Goal: Information Seeking & Learning: Compare options

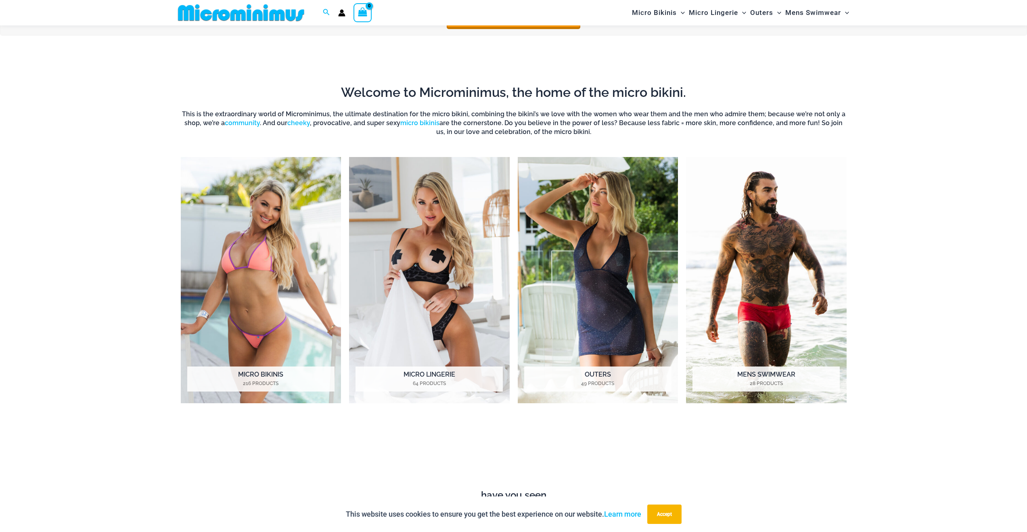
scroll to position [789, 0]
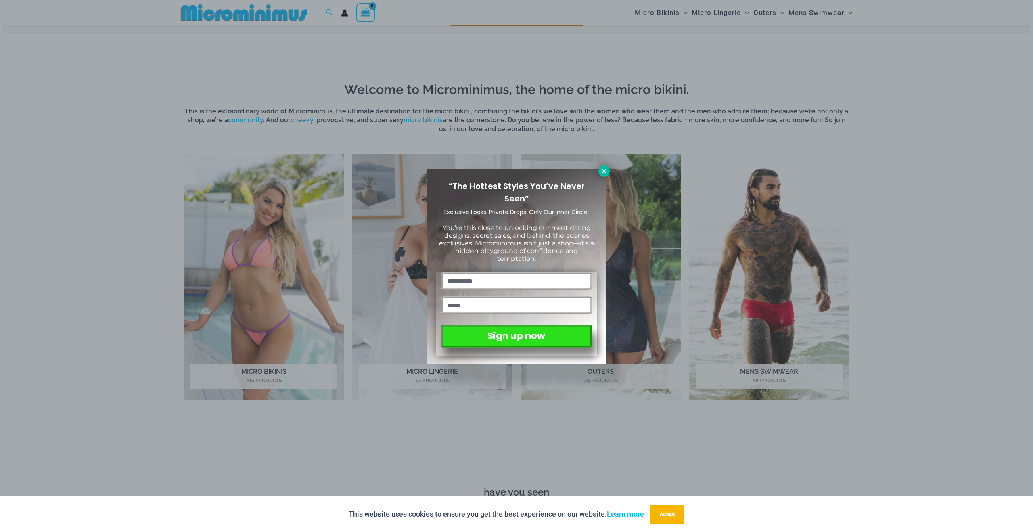
click at [605, 173] on icon at bounding box center [604, 170] width 7 height 7
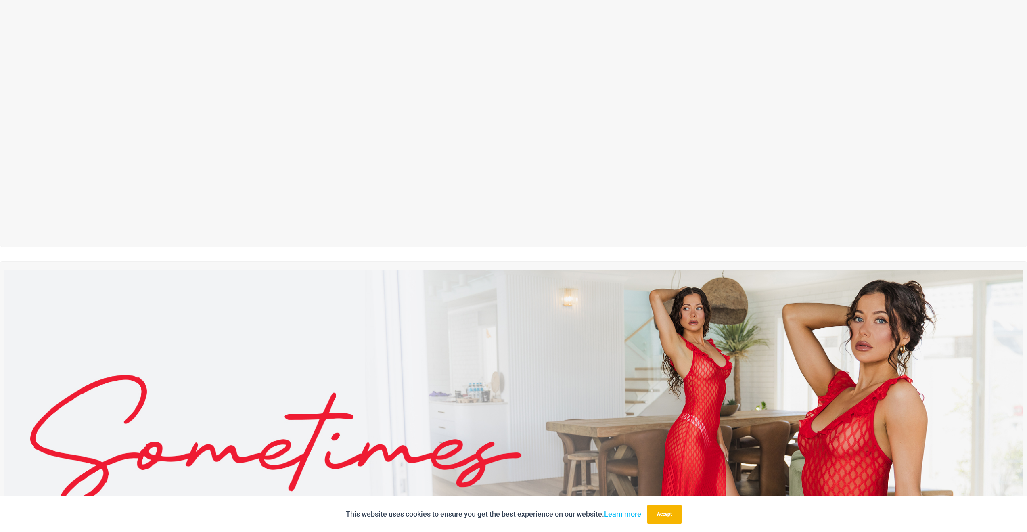
scroll to position [0, 0]
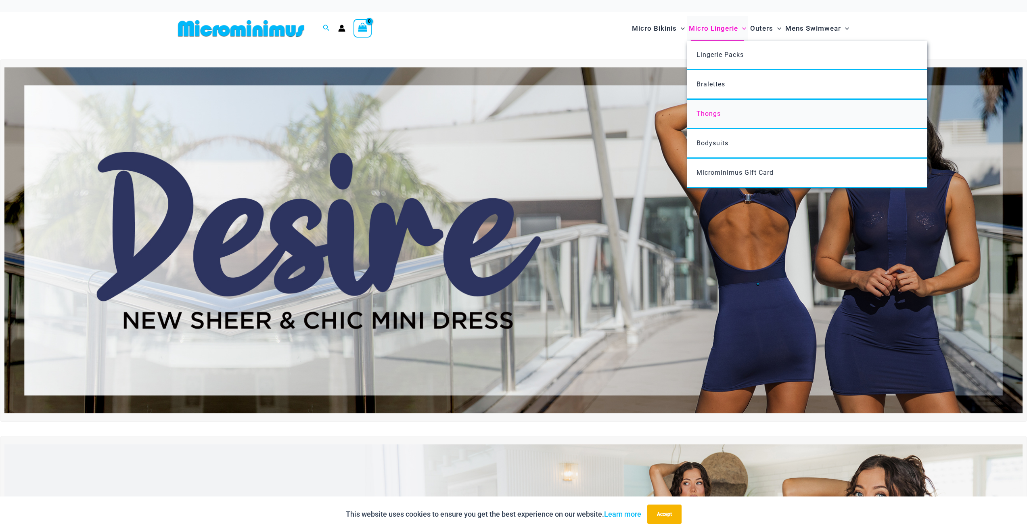
click at [719, 115] on span "Thongs" at bounding box center [709, 114] width 24 height 8
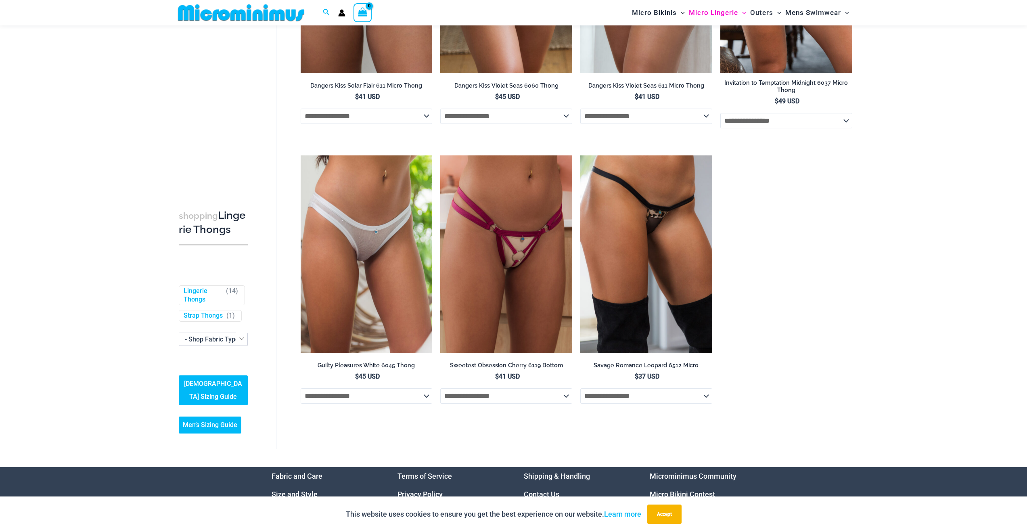
scroll to position [765, 0]
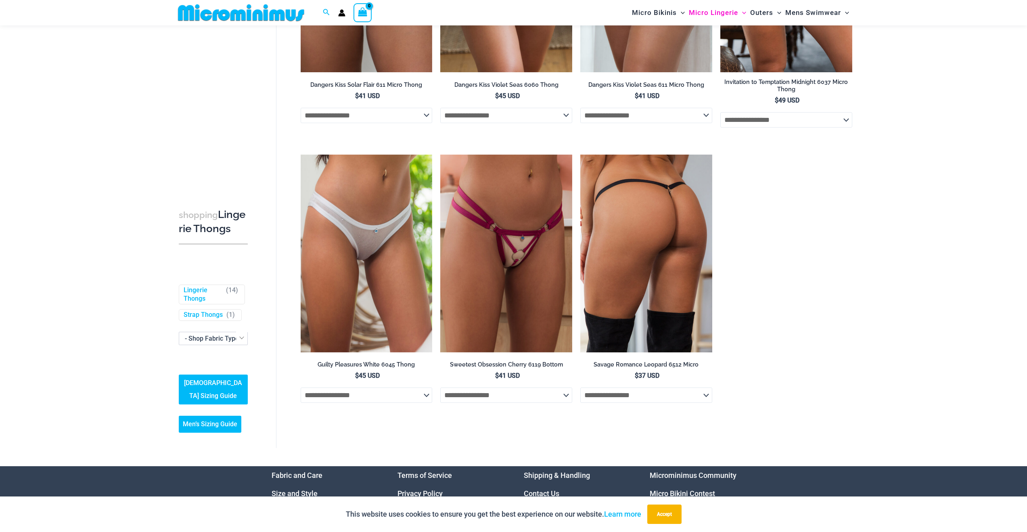
click at [607, 207] on img at bounding box center [646, 254] width 132 height 198
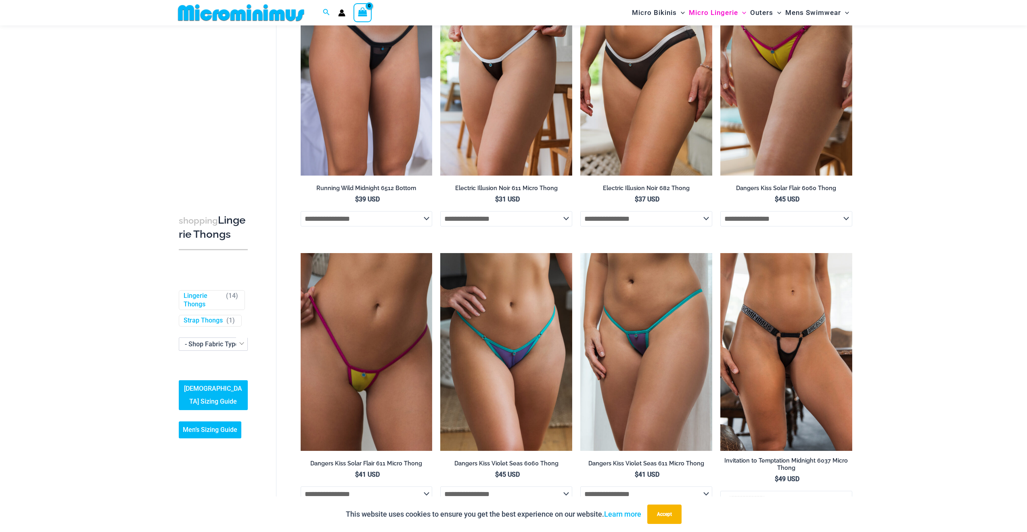
scroll to position [0, 0]
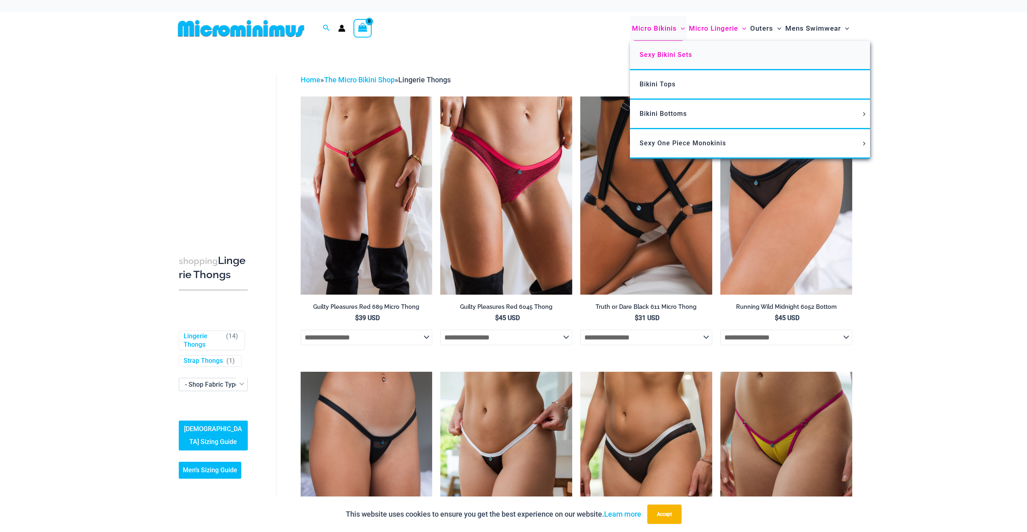
click at [664, 52] on span "Sexy Bikini Sets" at bounding box center [666, 55] width 52 height 8
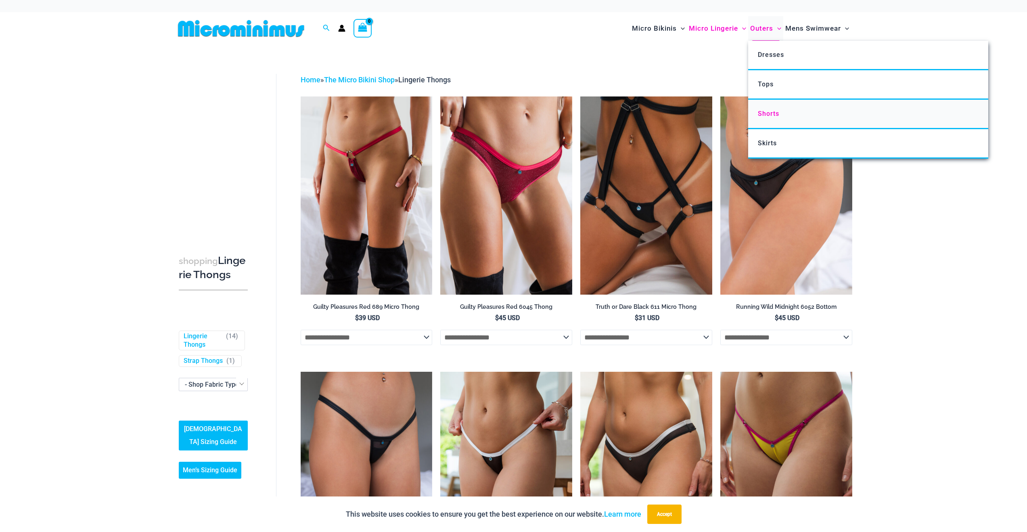
click at [773, 121] on link "Shorts" at bounding box center [868, 114] width 240 height 29
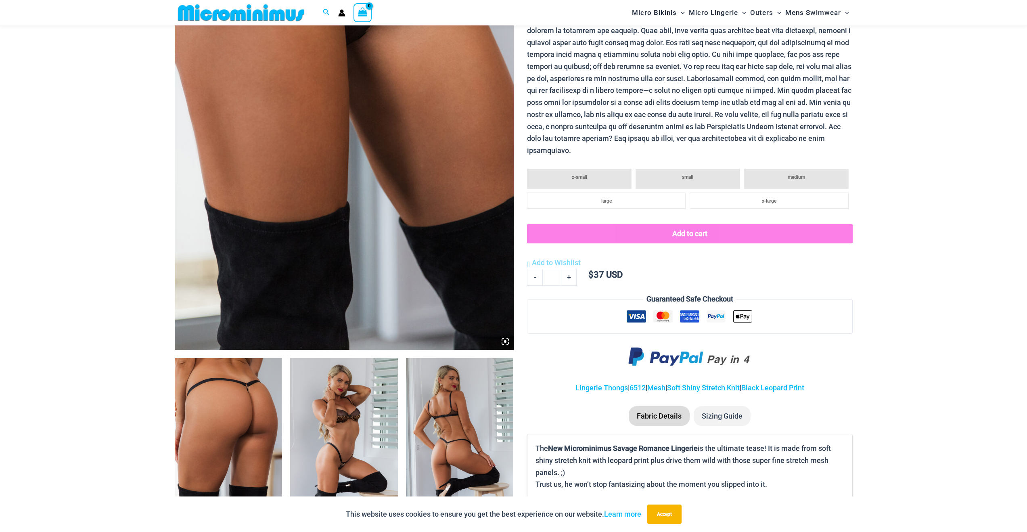
scroll to position [237, 0]
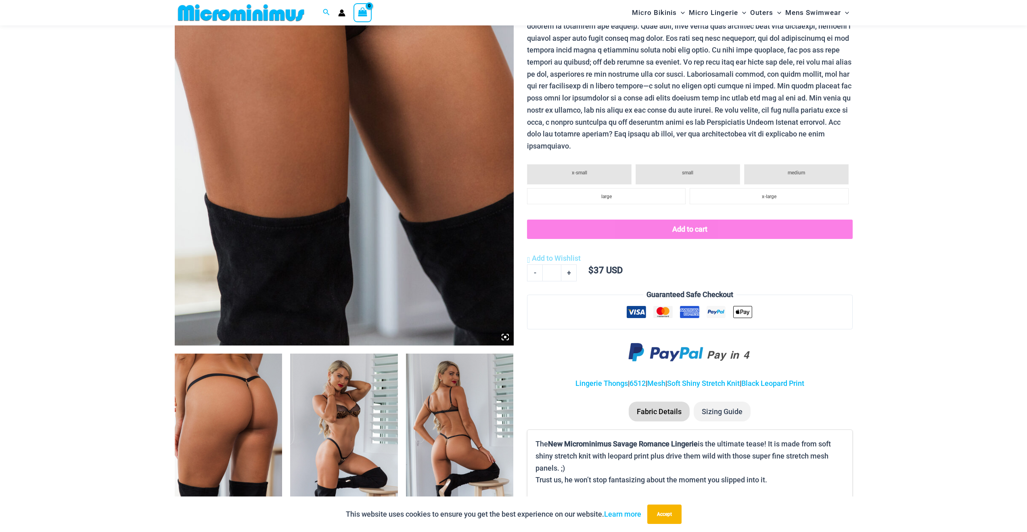
click at [341, 244] on img at bounding box center [344, 91] width 339 height 509
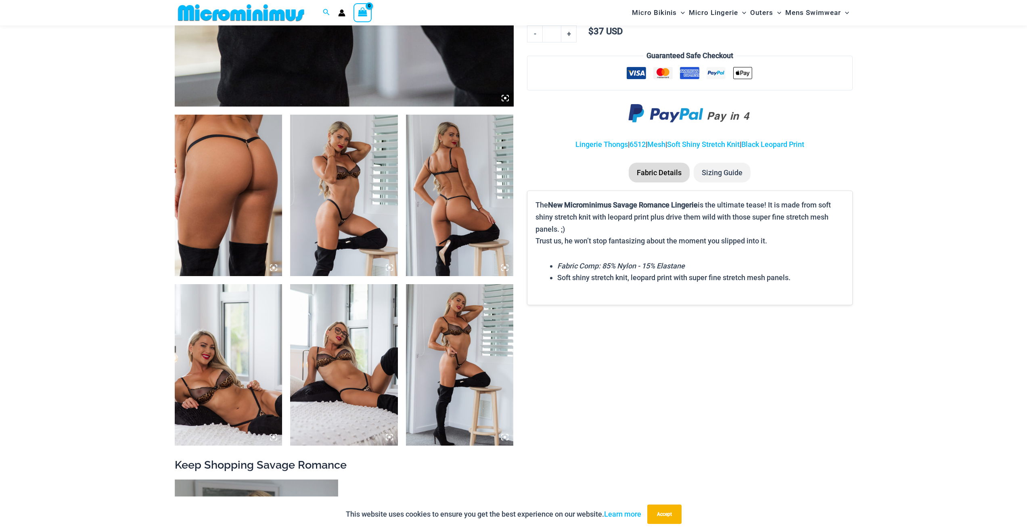
scroll to position [474, 0]
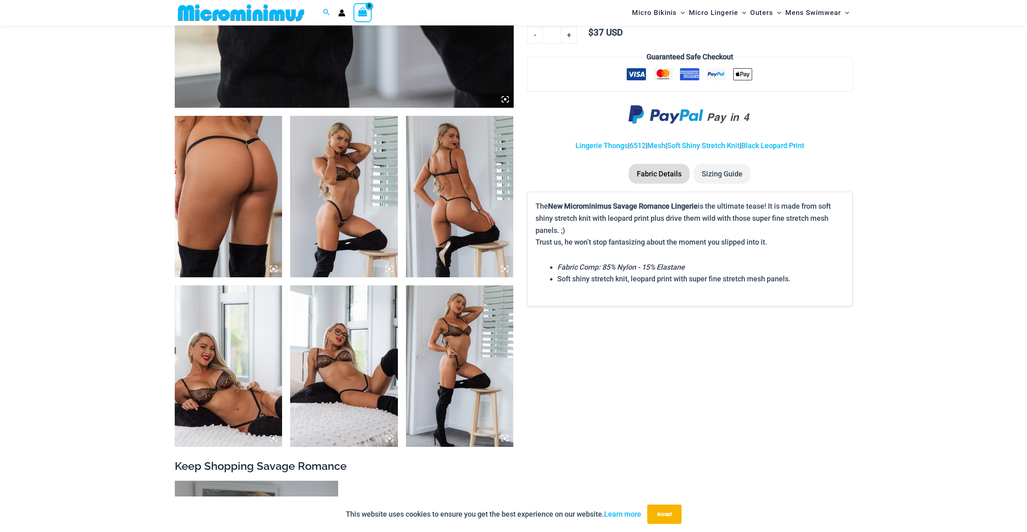
drag, startPoint x: 196, startPoint y: 360, endPoint x: 478, endPoint y: 693, distance: 436.5
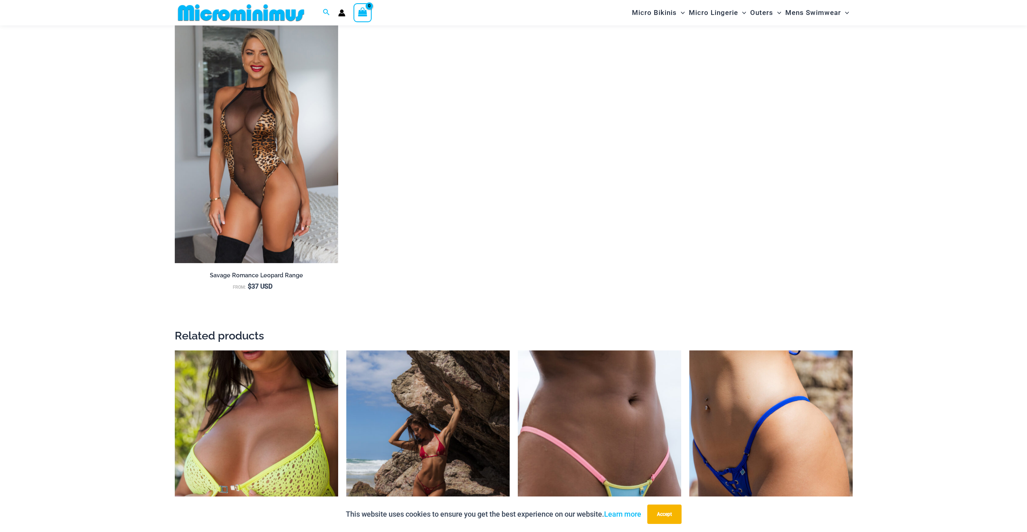
scroll to position [940, 0]
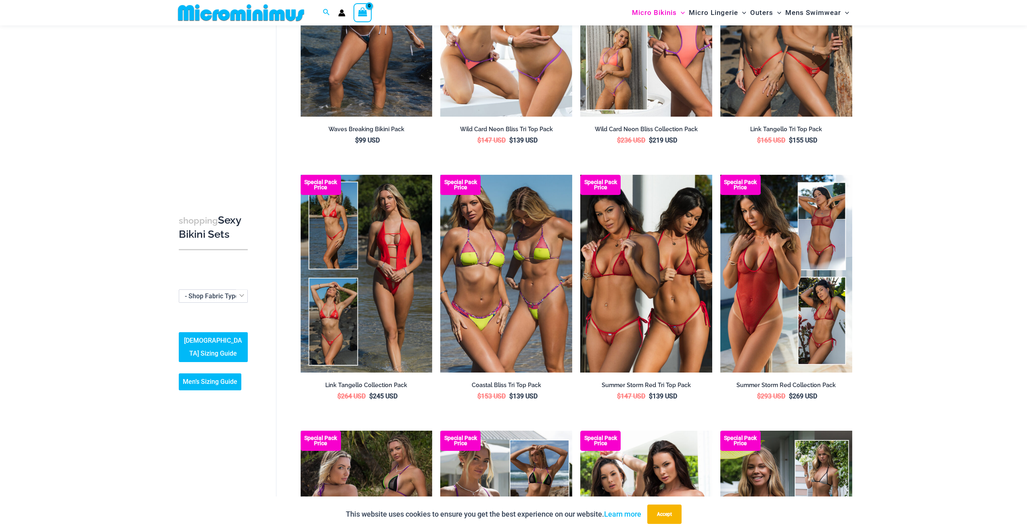
scroll to position [435, 0]
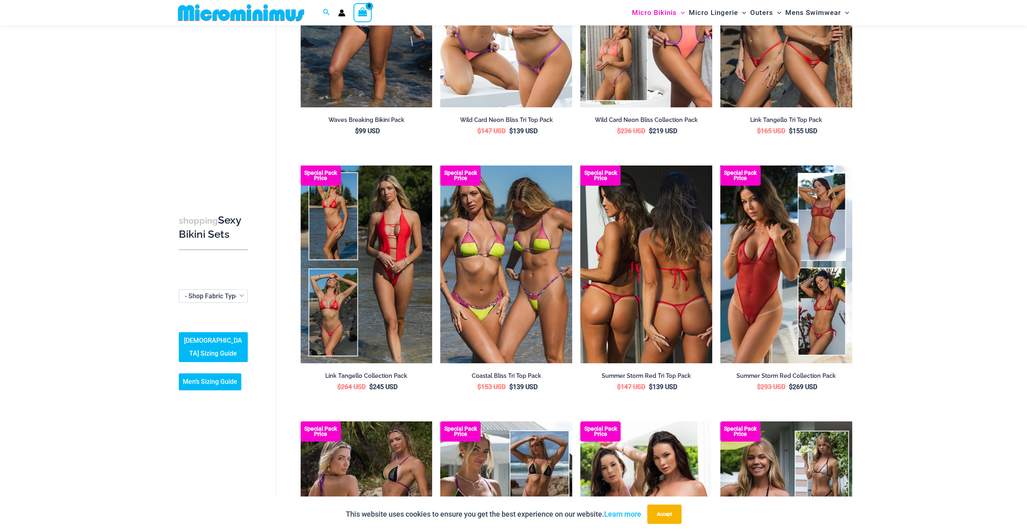
click at [648, 273] on img at bounding box center [646, 264] width 132 height 198
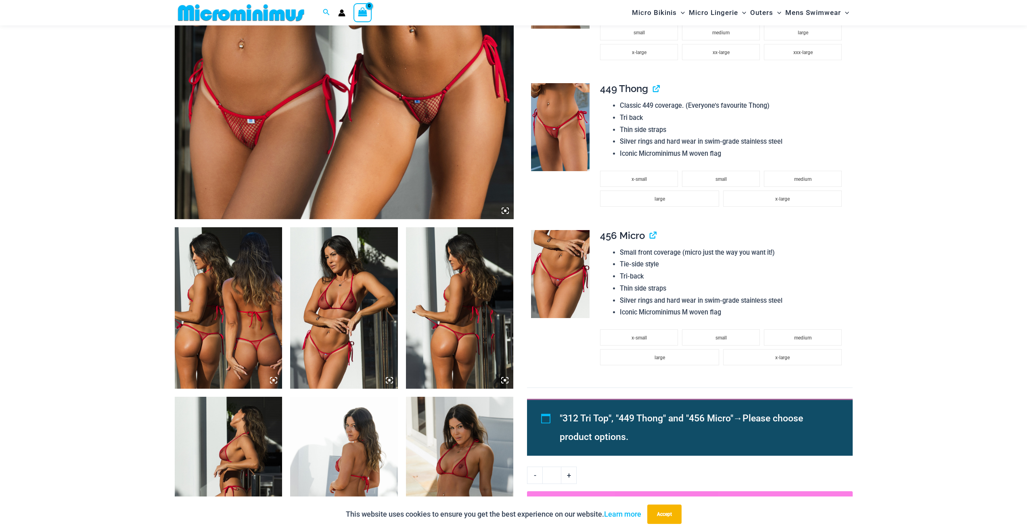
scroll to position [378, 0]
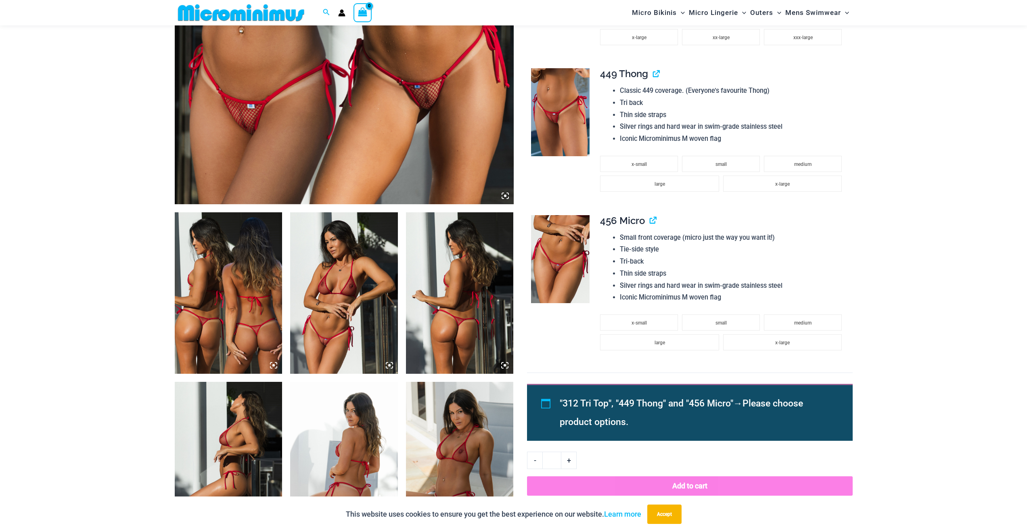
click at [203, 269] on img at bounding box center [229, 292] width 108 height 161
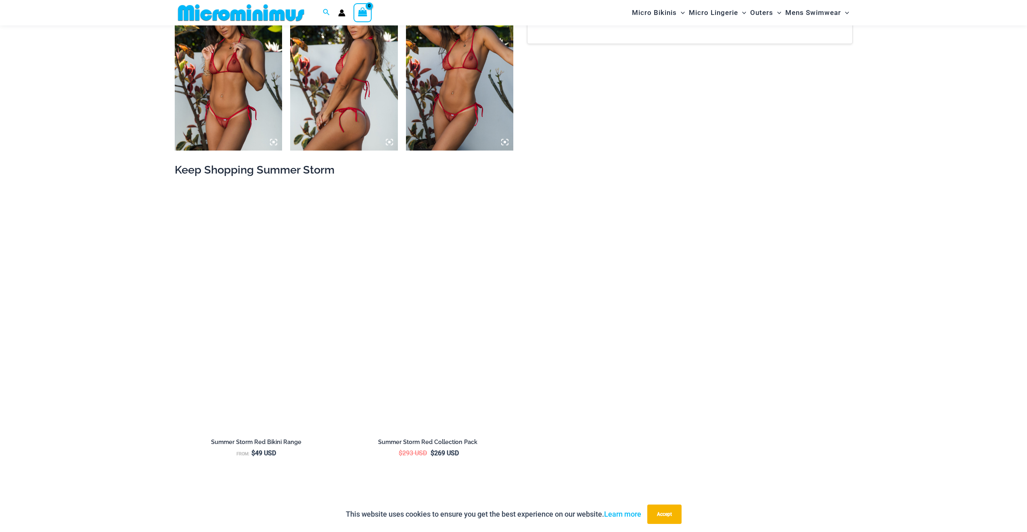
scroll to position [1117, 0]
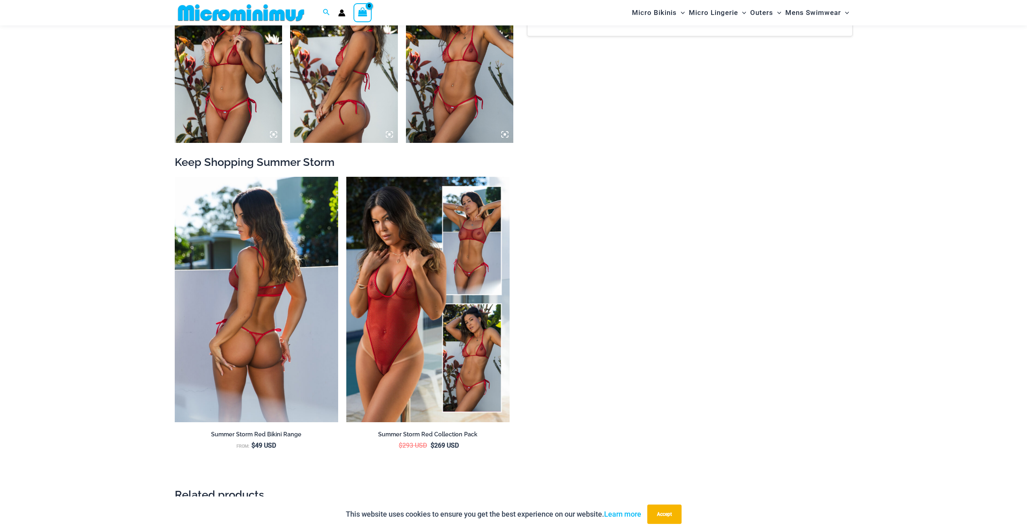
click at [231, 271] on img at bounding box center [256, 299] width 163 height 245
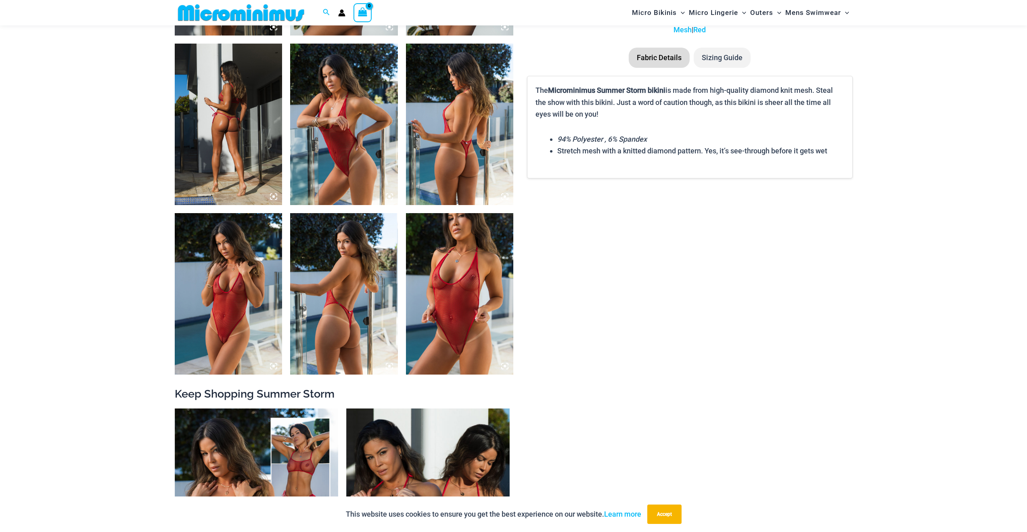
scroll to position [1056, 0]
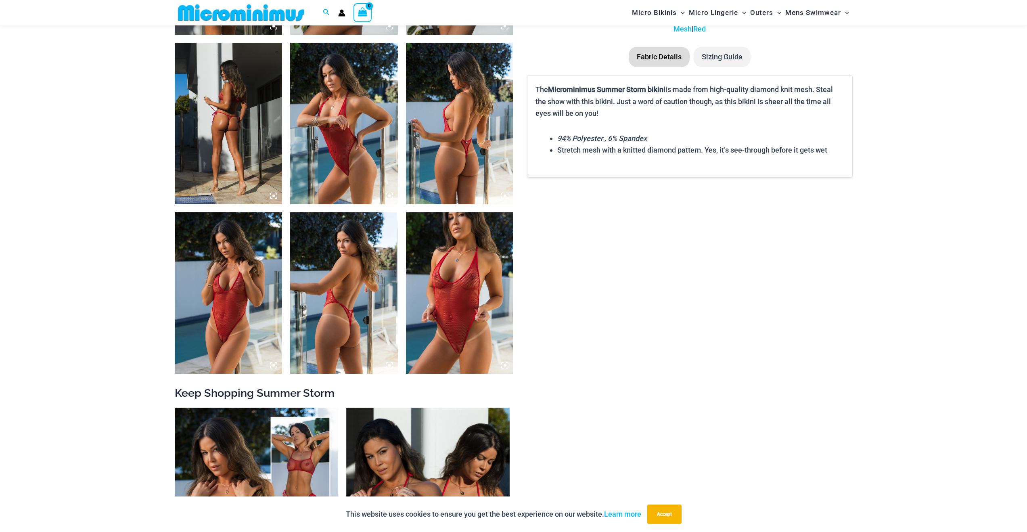
click at [477, 312] on img at bounding box center [460, 292] width 108 height 161
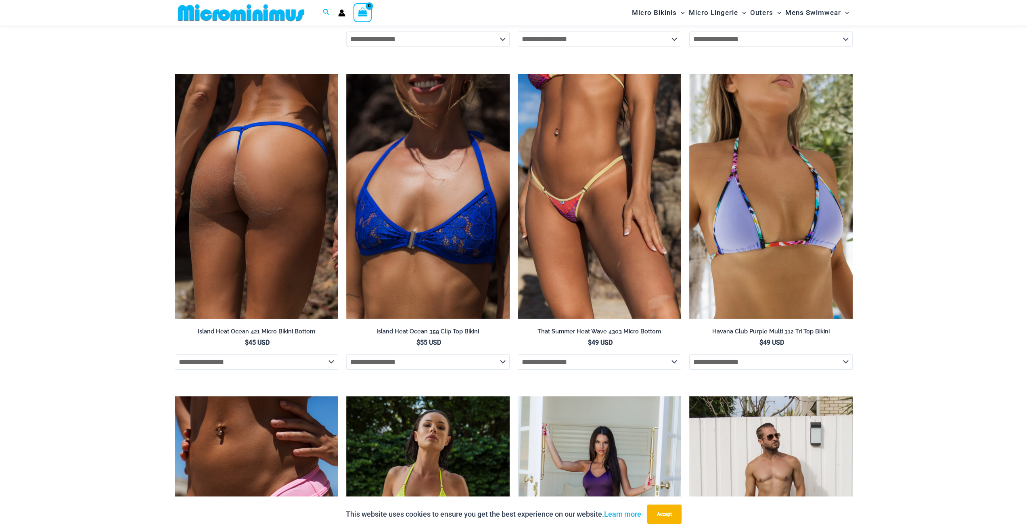
scroll to position [2044, 0]
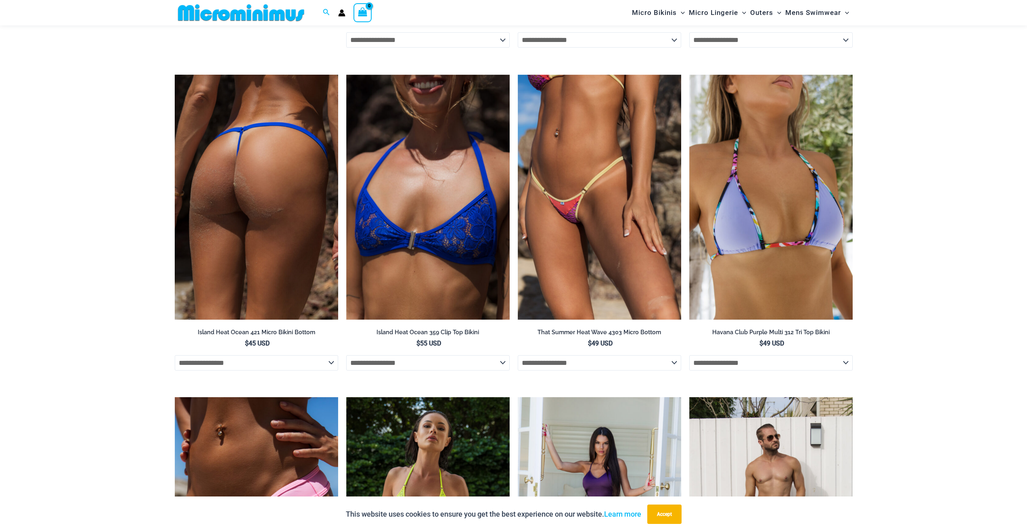
click at [216, 242] on img at bounding box center [256, 197] width 163 height 245
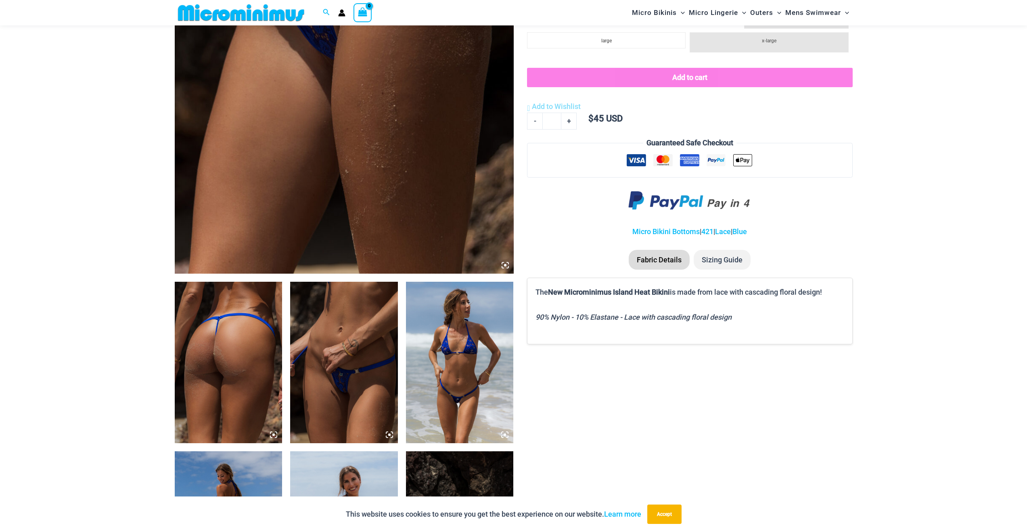
scroll to position [320, 0]
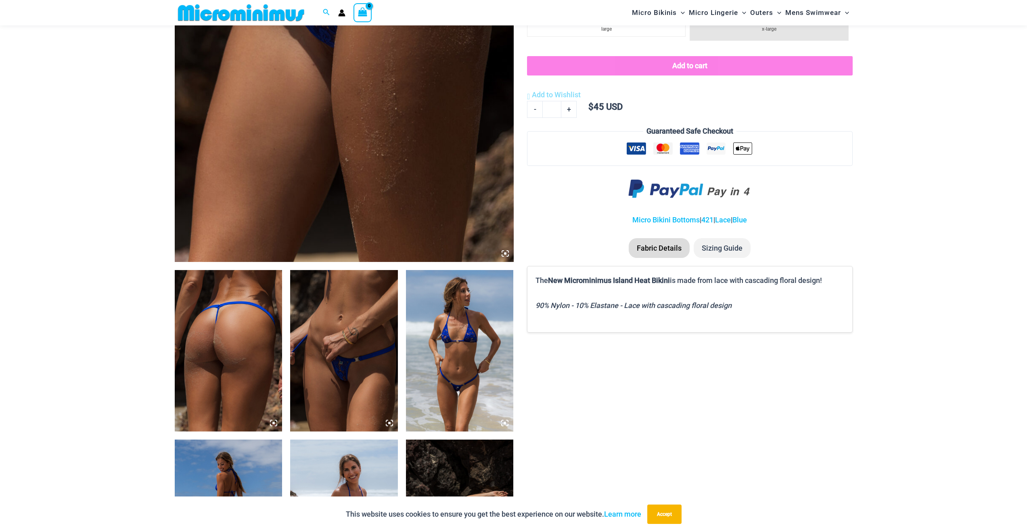
click at [204, 327] on img at bounding box center [229, 350] width 108 height 161
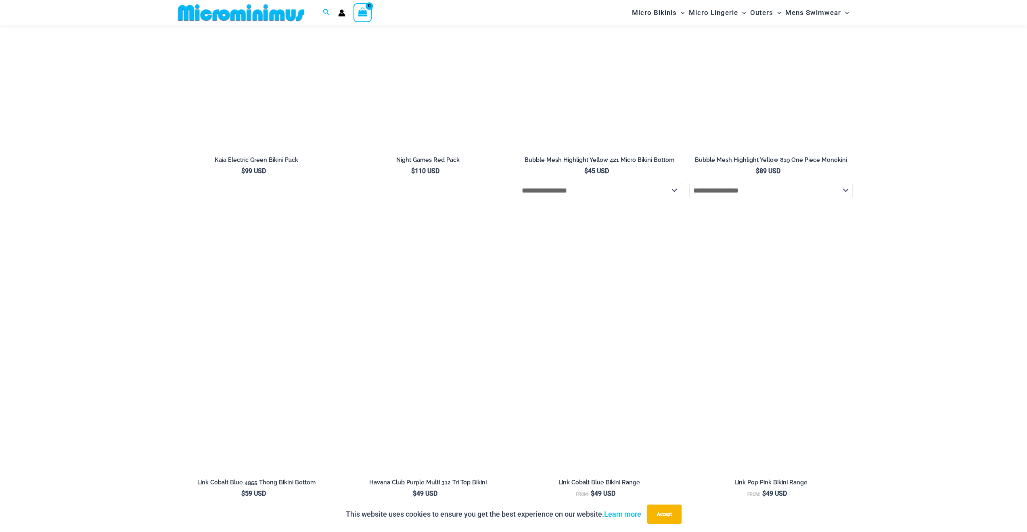
scroll to position [2531, 0]
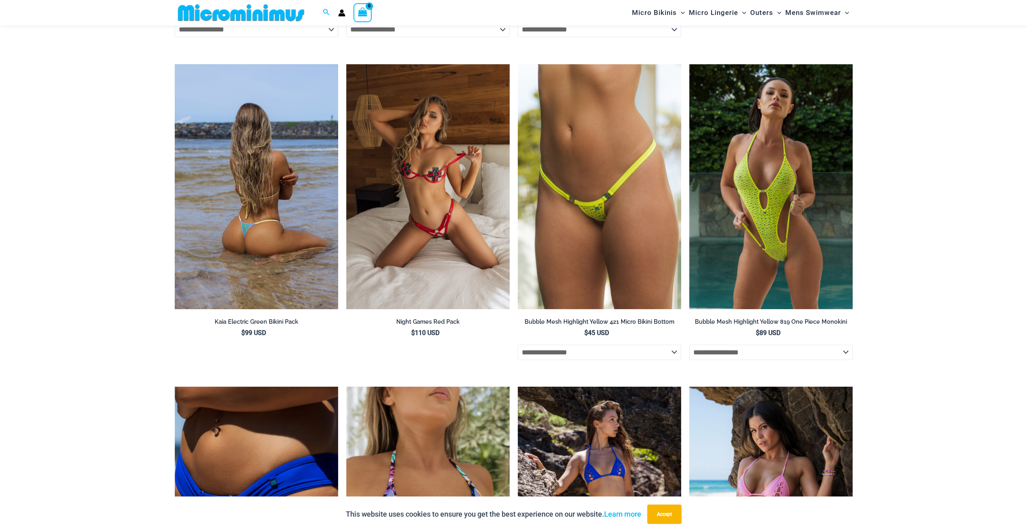
click at [223, 254] on img at bounding box center [256, 186] width 163 height 245
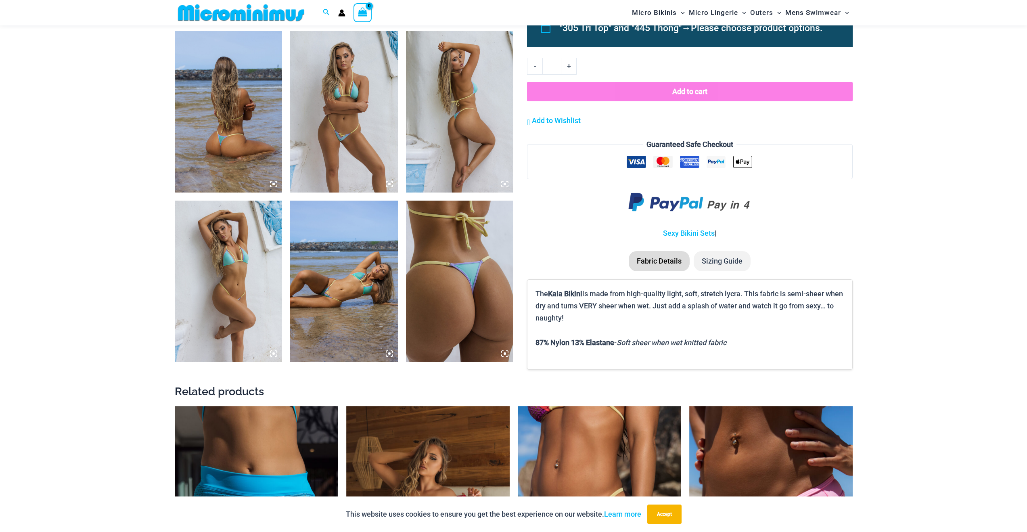
scroll to position [561, 0]
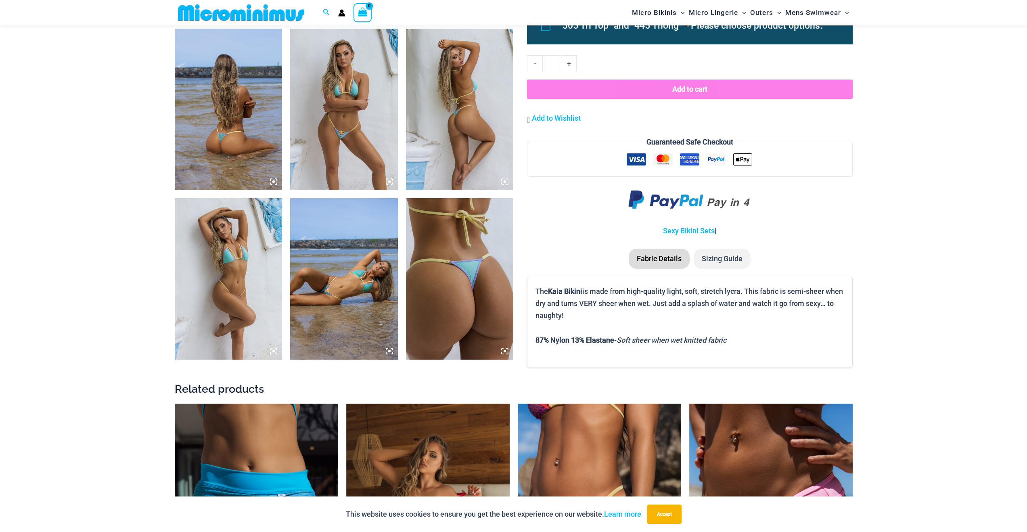
click at [244, 165] on img at bounding box center [229, 109] width 108 height 161
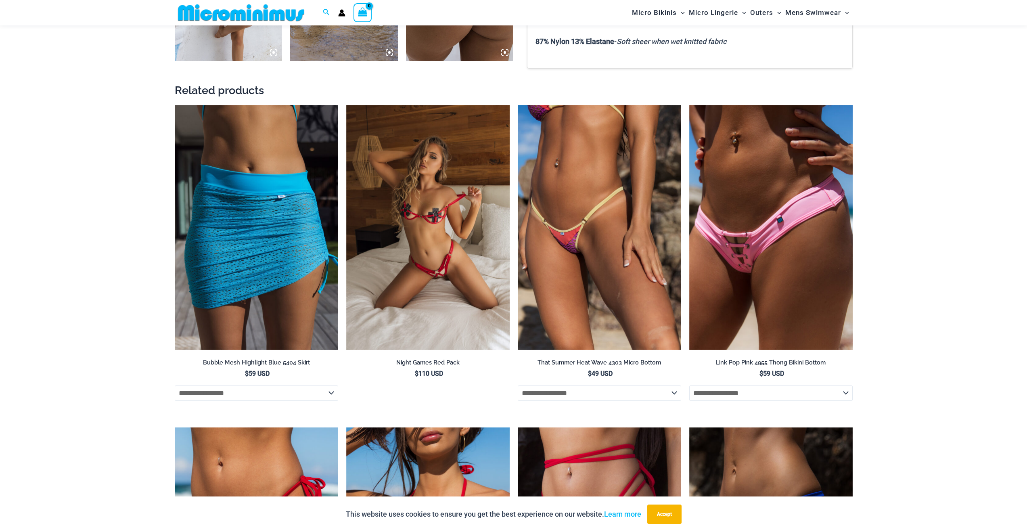
scroll to position [861, 0]
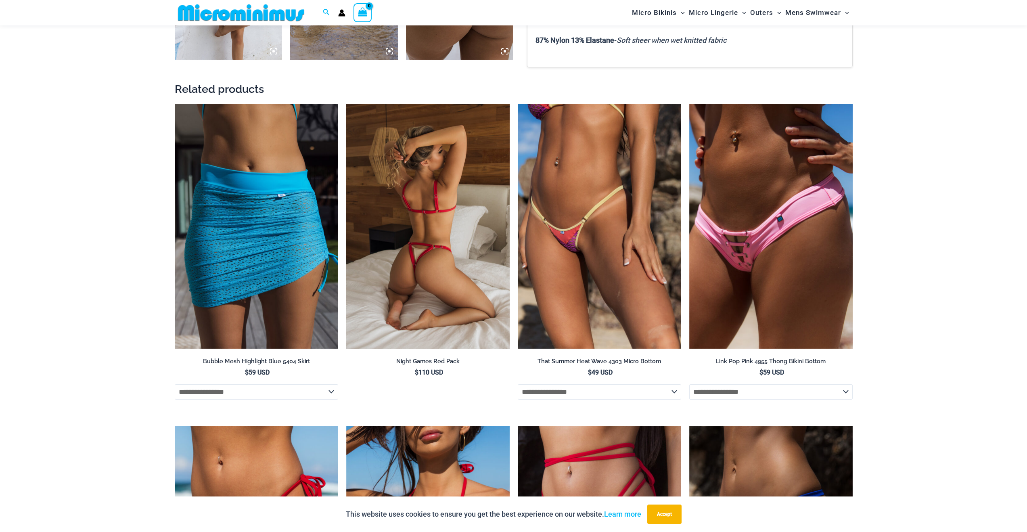
click at [396, 247] on img at bounding box center [427, 226] width 163 height 245
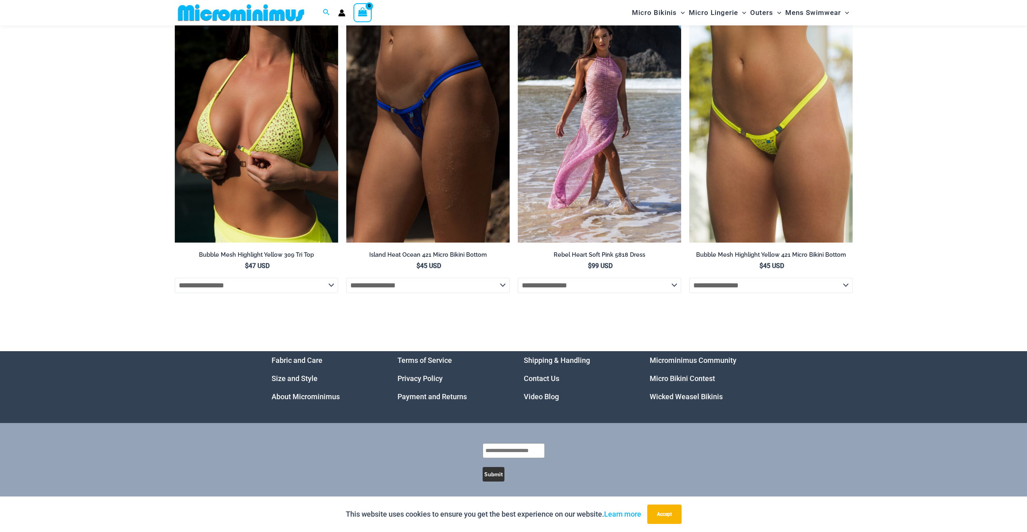
scroll to position [2416, 0]
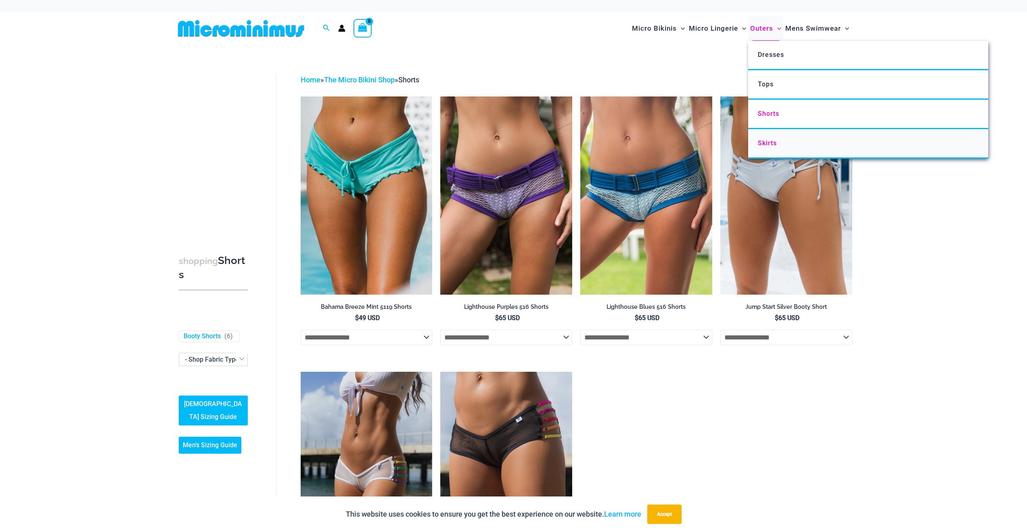
click at [765, 151] on link "Skirts" at bounding box center [868, 143] width 240 height 29
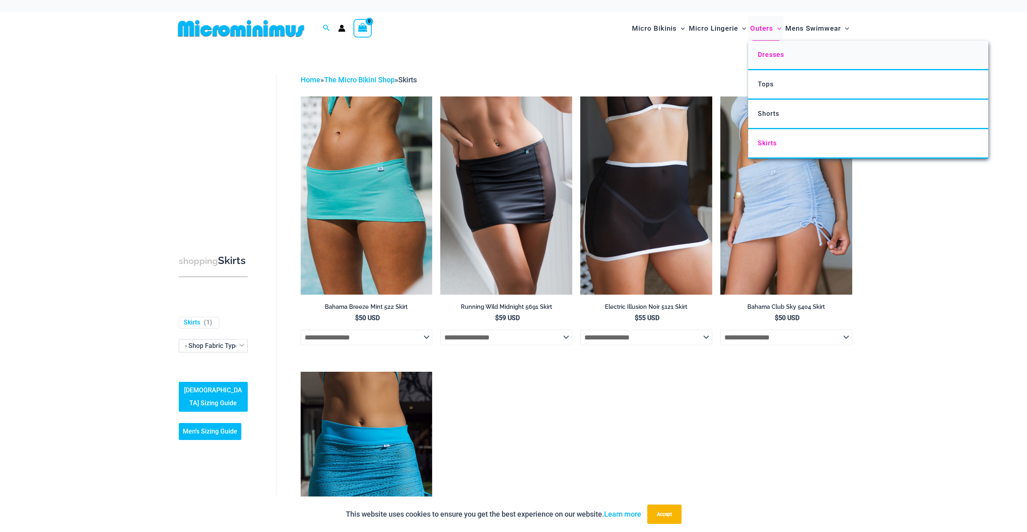
click at [763, 50] on link "Dresses" at bounding box center [868, 55] width 240 height 29
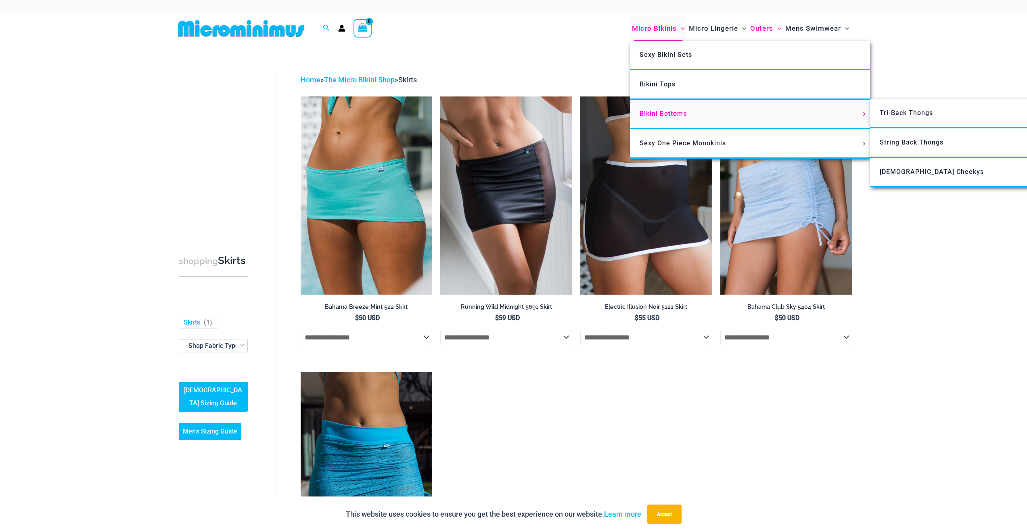
click at [663, 116] on span "Bikini Bottoms" at bounding box center [663, 114] width 47 height 8
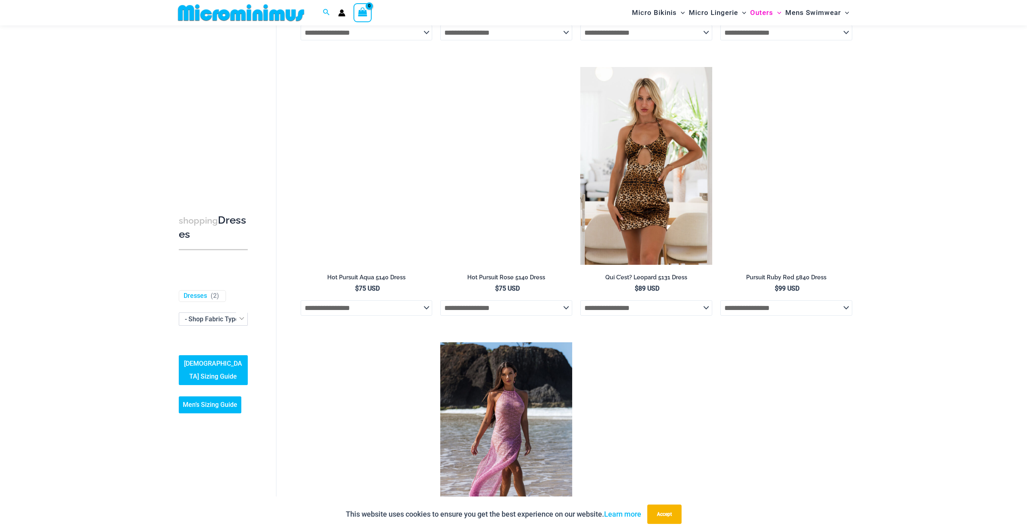
scroll to position [290, 0]
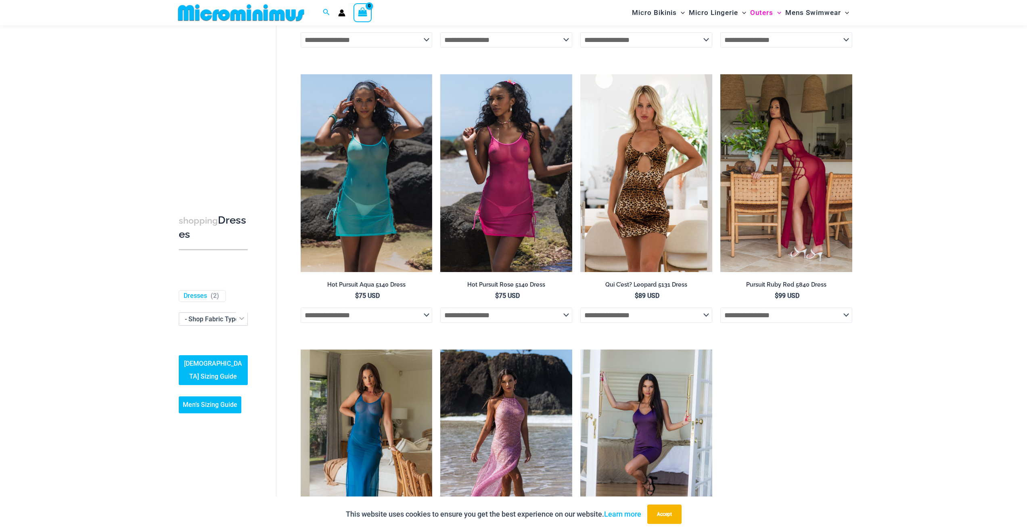
click at [797, 203] on img at bounding box center [786, 173] width 132 height 198
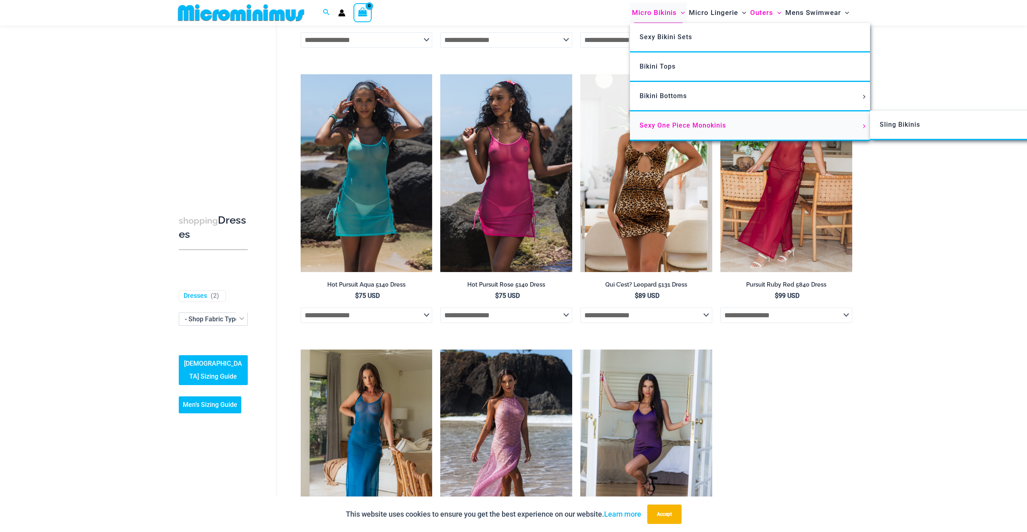
click at [660, 124] on span "Sexy One Piece Monokinis" at bounding box center [683, 125] width 86 height 8
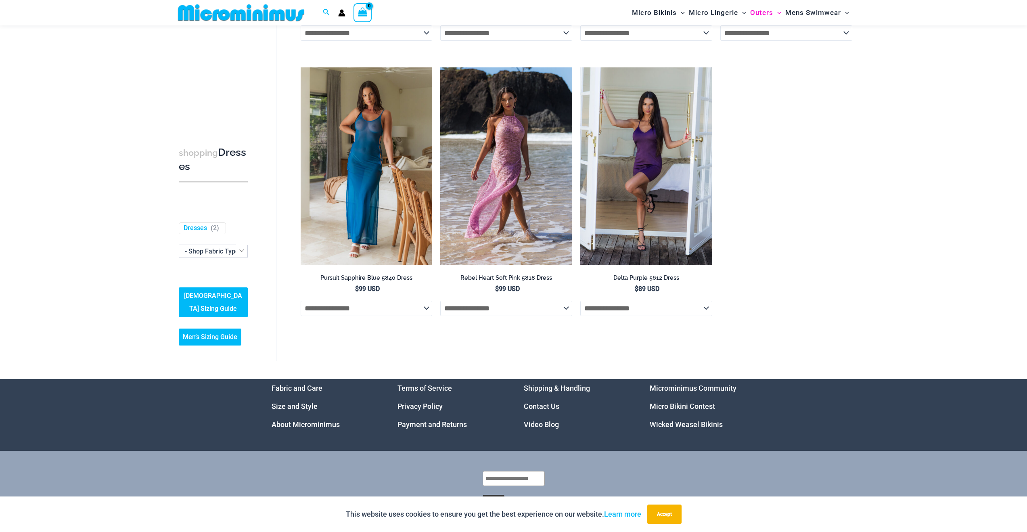
scroll to position [607, 0]
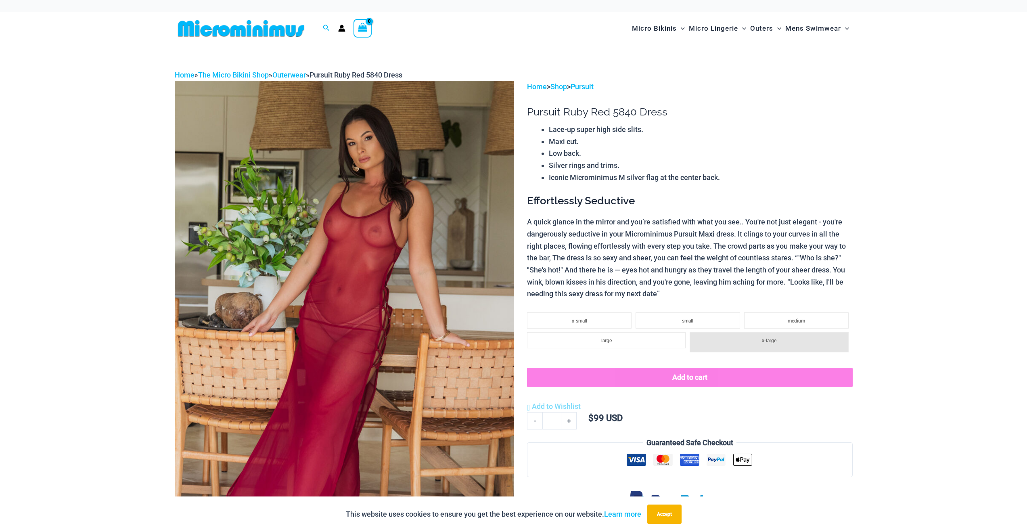
click at [290, 245] on img at bounding box center [344, 335] width 339 height 509
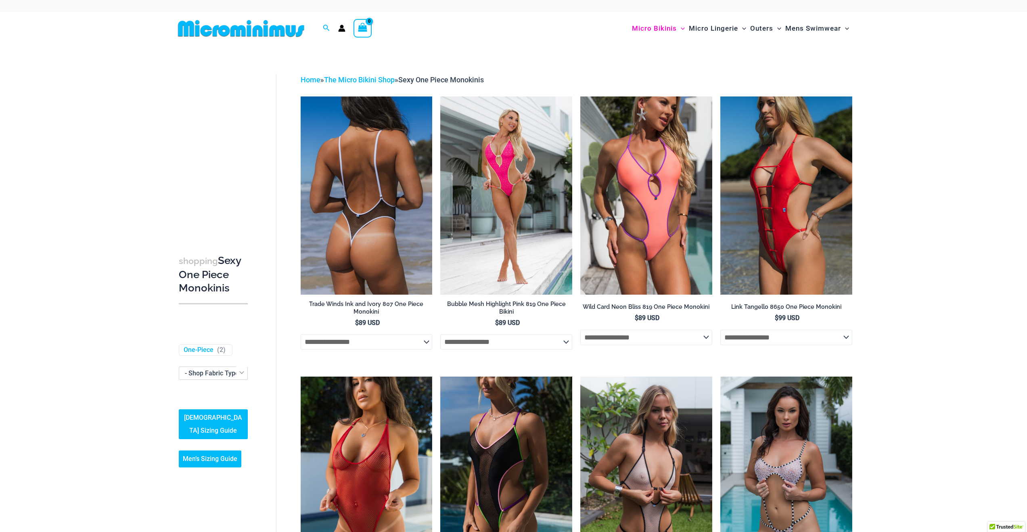
click at [380, 218] on img at bounding box center [367, 195] width 132 height 198
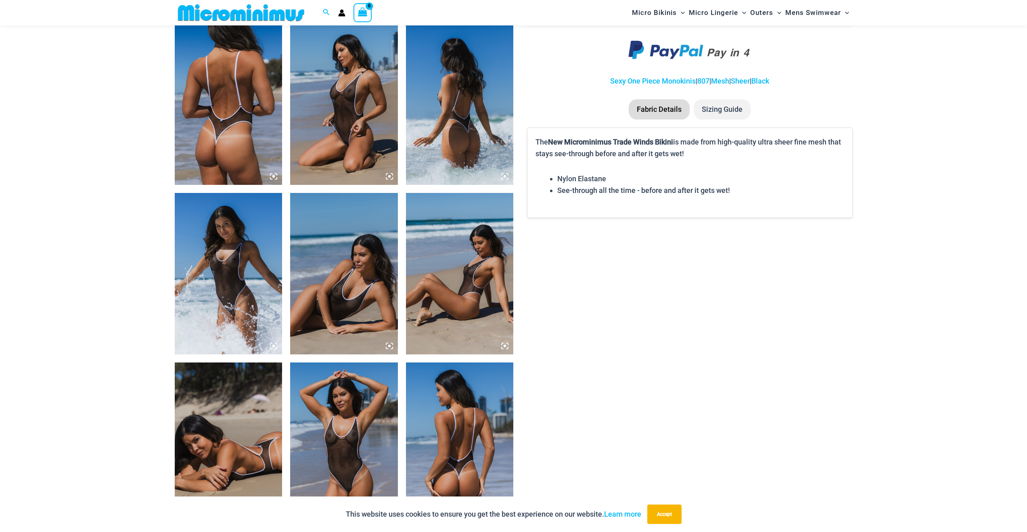
scroll to position [571, 0]
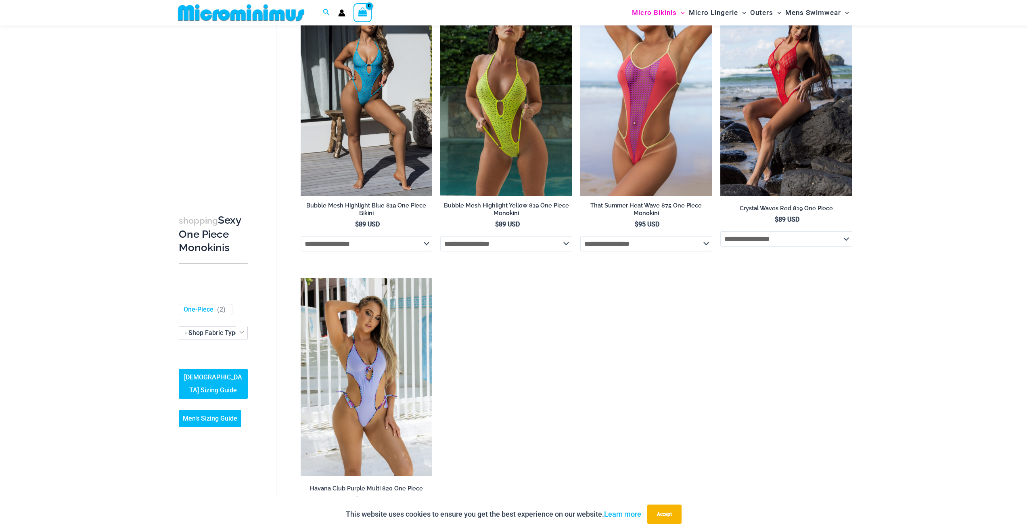
scroll to position [1487, 0]
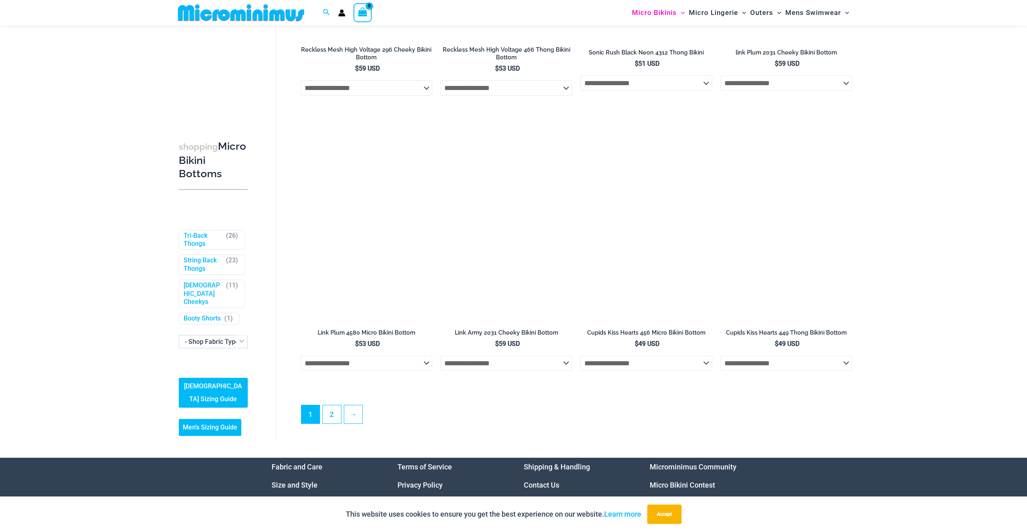
scroll to position [2272, 0]
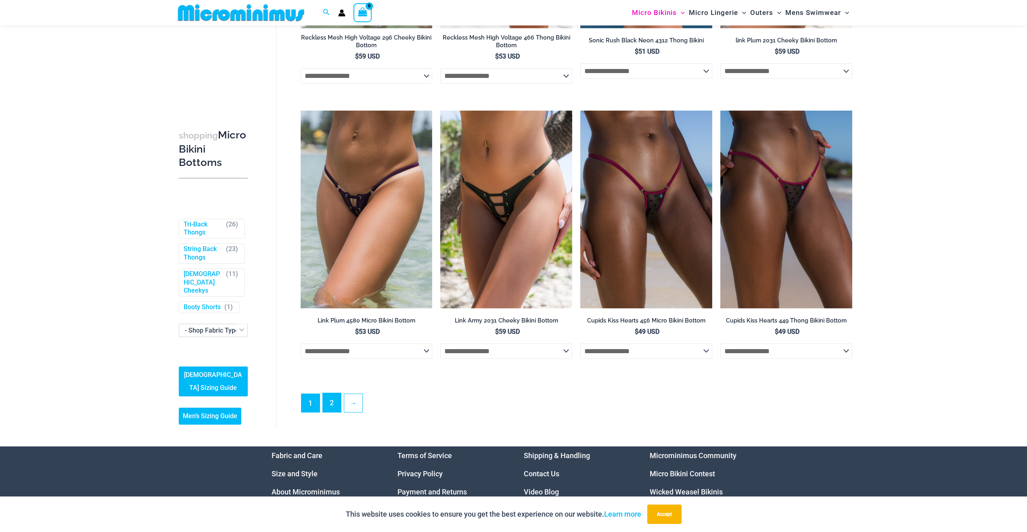
click at [333, 408] on link "2" at bounding box center [332, 402] width 18 height 19
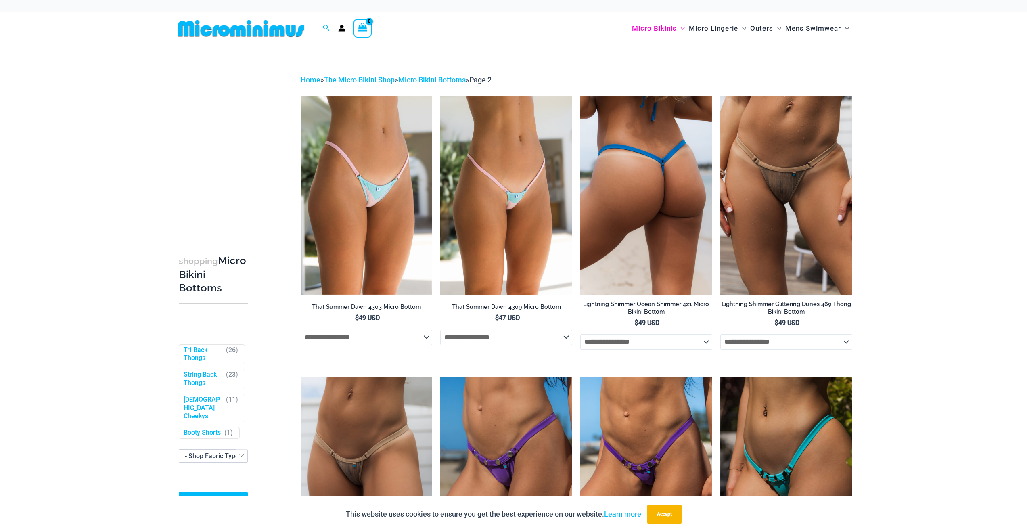
click at [614, 214] on img at bounding box center [646, 195] width 132 height 198
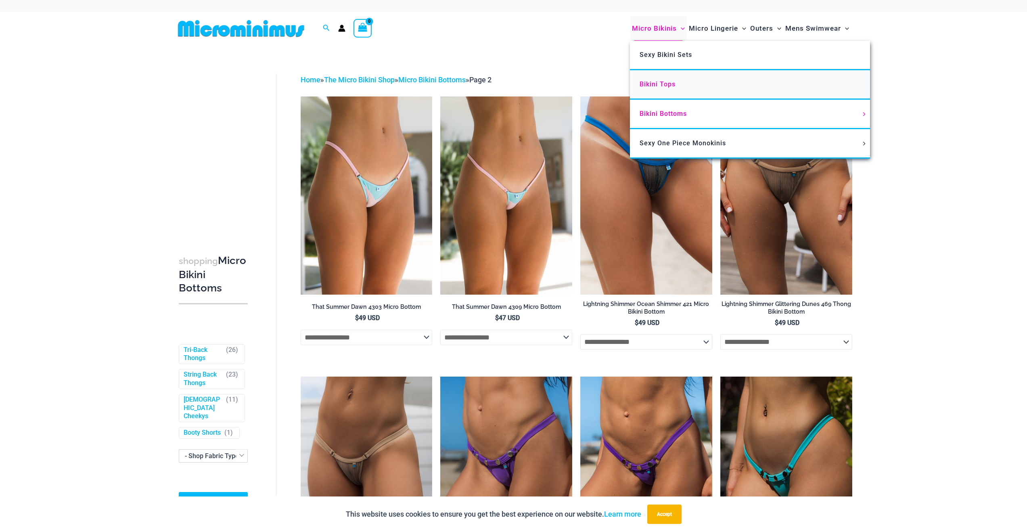
click at [664, 88] on link "Bikini Tops" at bounding box center [750, 84] width 240 height 29
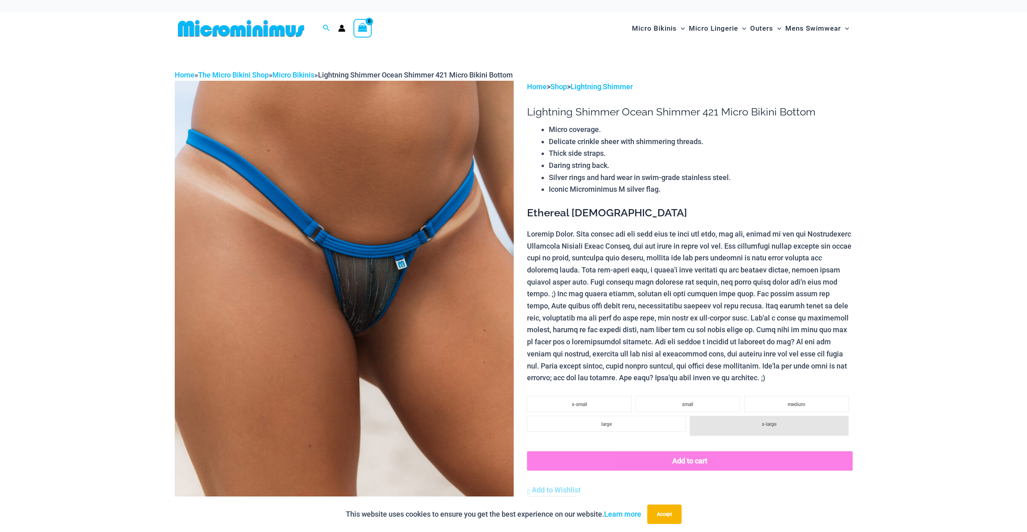
click at [380, 317] on img at bounding box center [344, 335] width 339 height 509
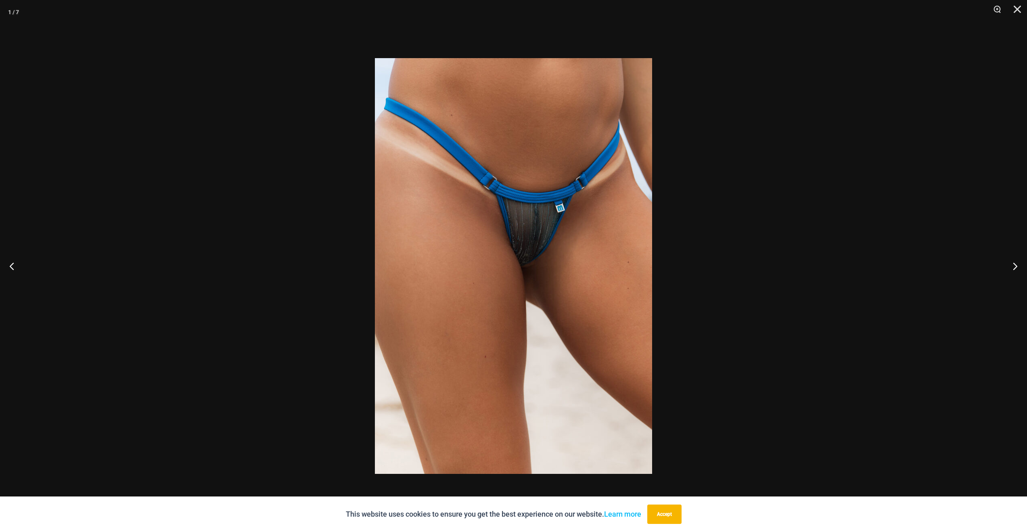
click at [491, 268] on img at bounding box center [513, 266] width 277 height 416
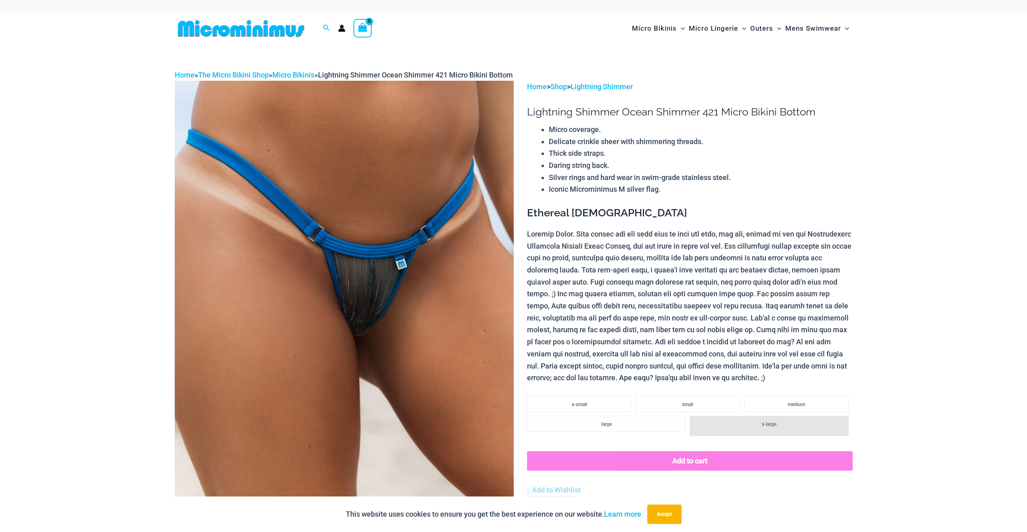
click at [492, 268] on img at bounding box center [344, 335] width 339 height 509
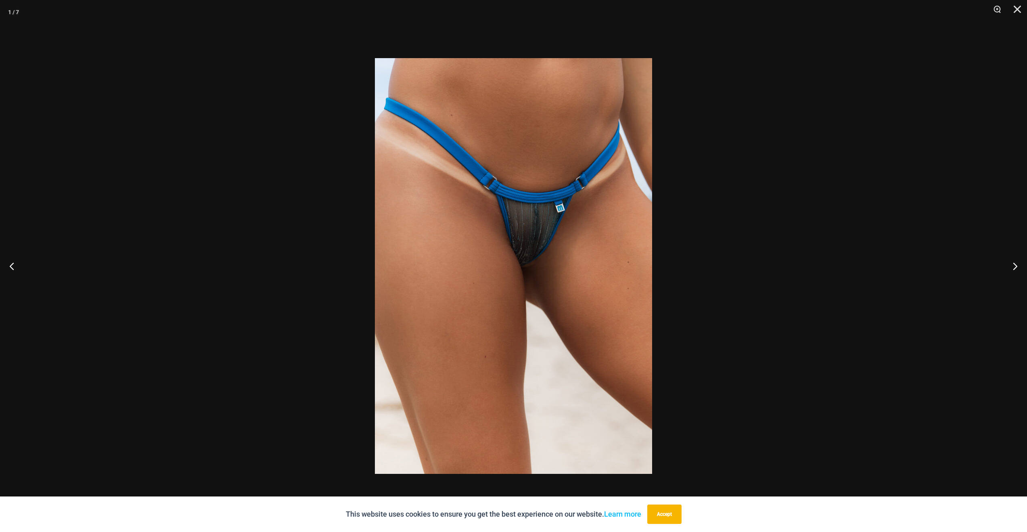
click at [218, 277] on div at bounding box center [513, 266] width 1027 height 532
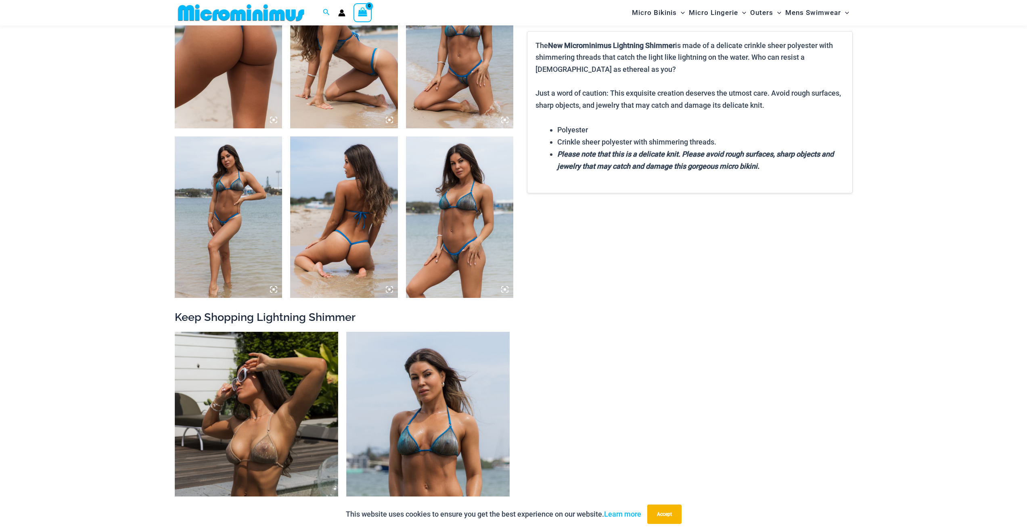
scroll to position [634, 0]
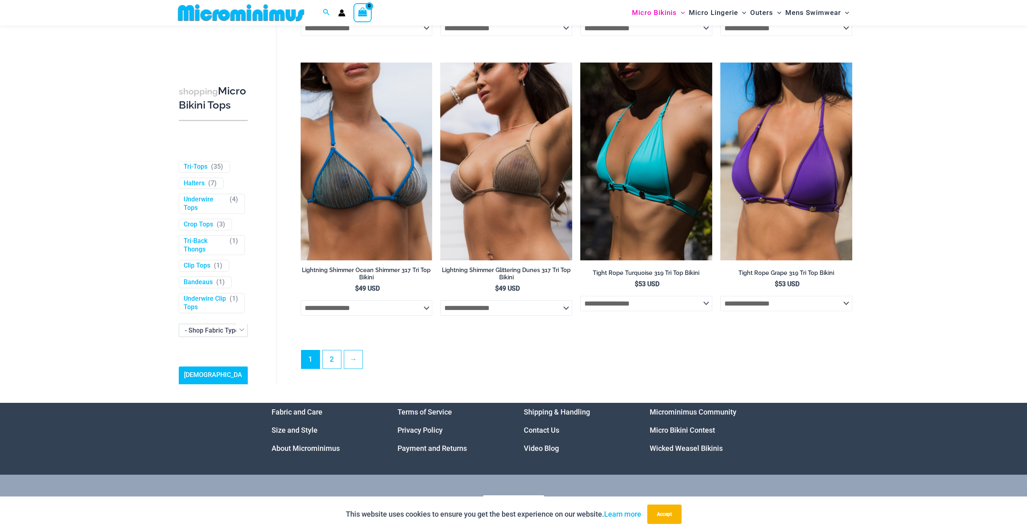
scroll to position [2199, 0]
click at [336, 373] on ul "1 2 →" at bounding box center [576, 361] width 551 height 23
click at [336, 369] on link "2" at bounding box center [332, 359] width 18 height 19
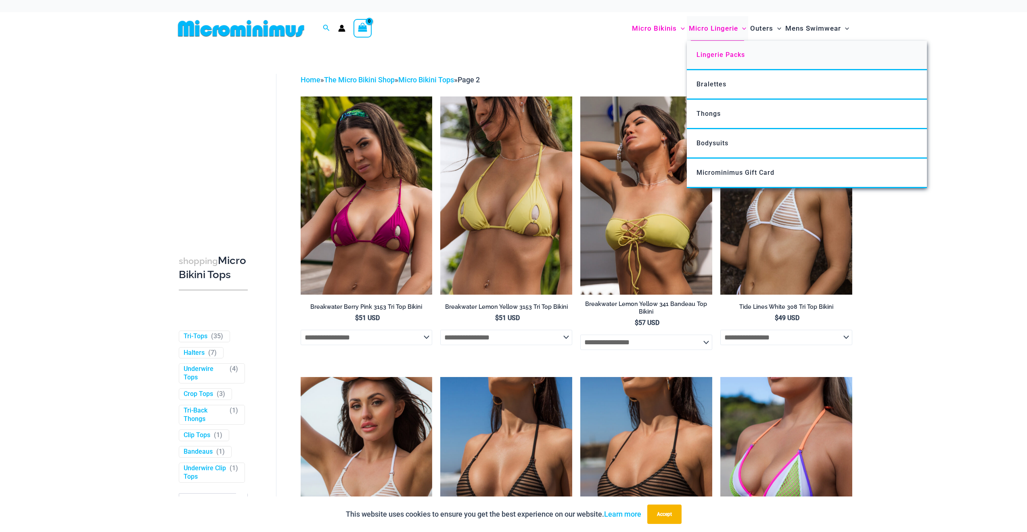
click at [718, 49] on link "Lingerie Packs" at bounding box center [807, 55] width 240 height 29
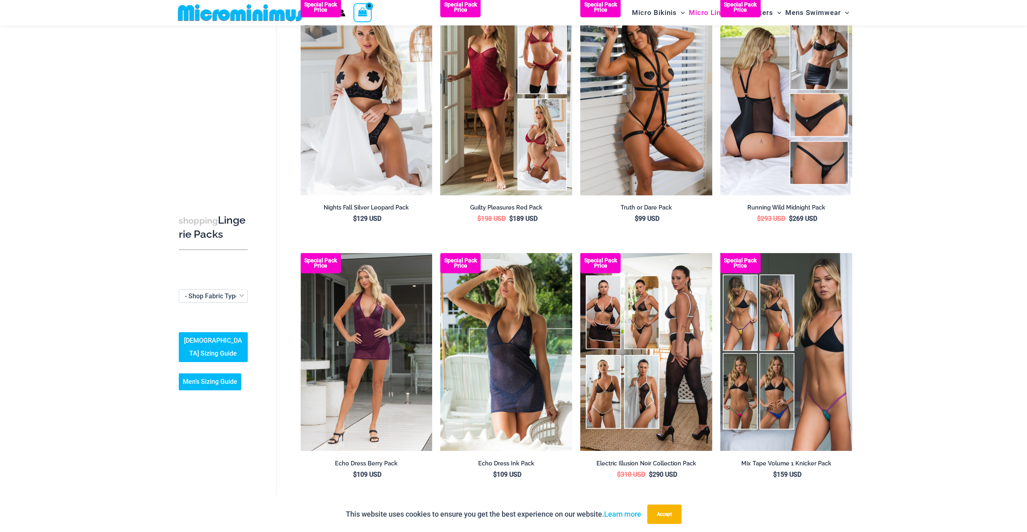
scroll to position [92, 0]
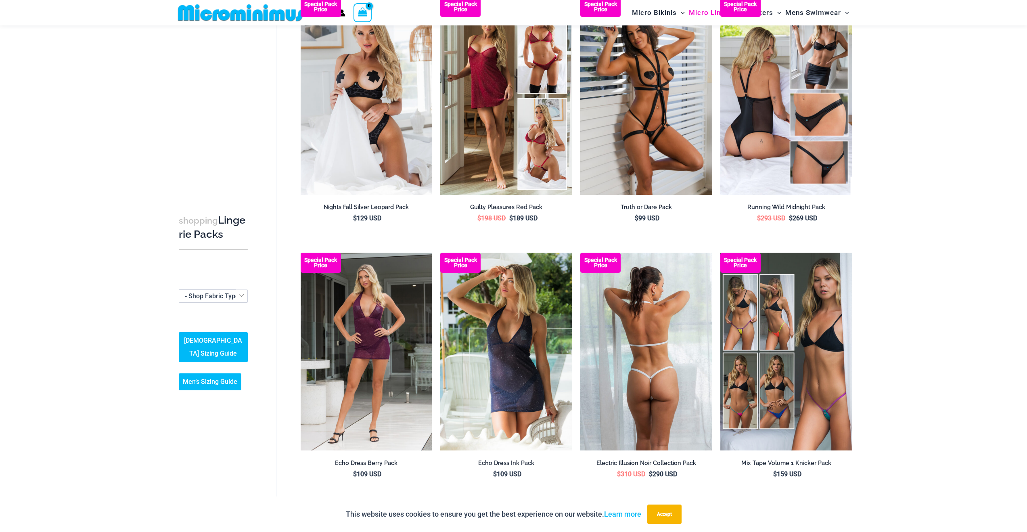
click at [653, 316] on img at bounding box center [646, 352] width 132 height 198
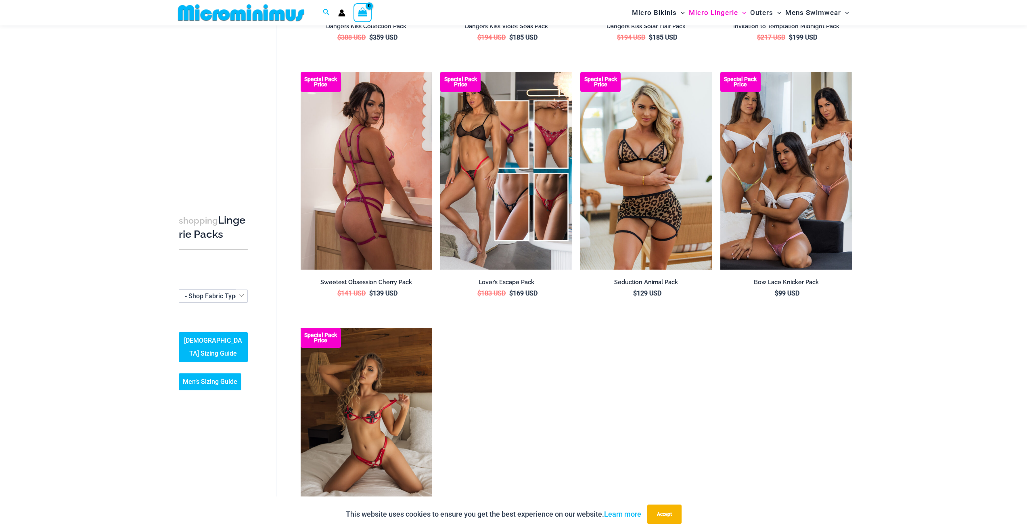
scroll to position [786, 0]
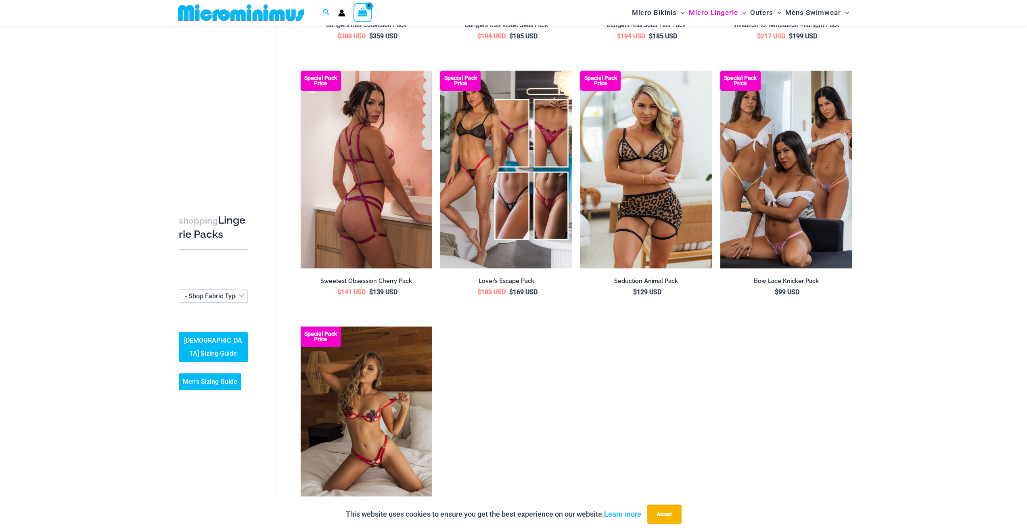
click at [341, 176] on img at bounding box center [367, 170] width 132 height 198
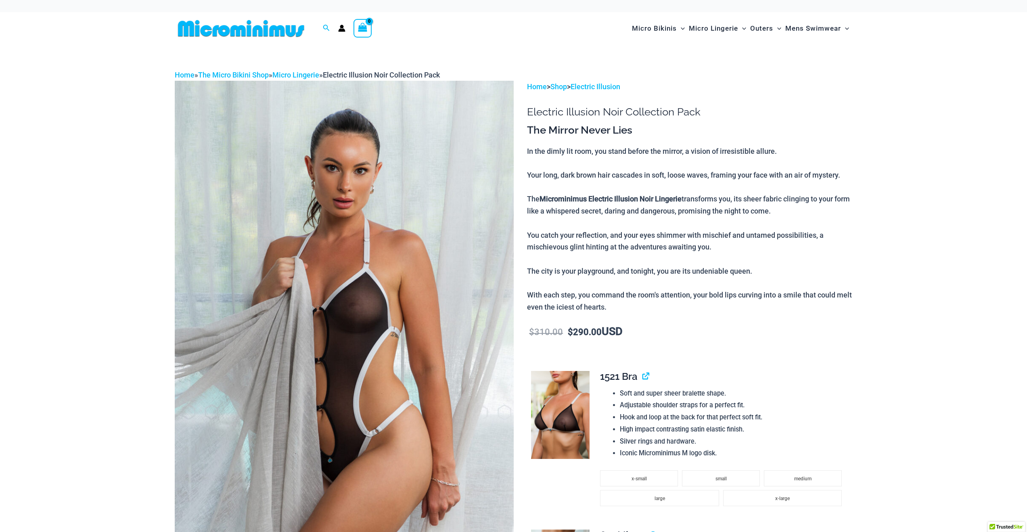
click at [386, 363] on img at bounding box center [344, 335] width 339 height 509
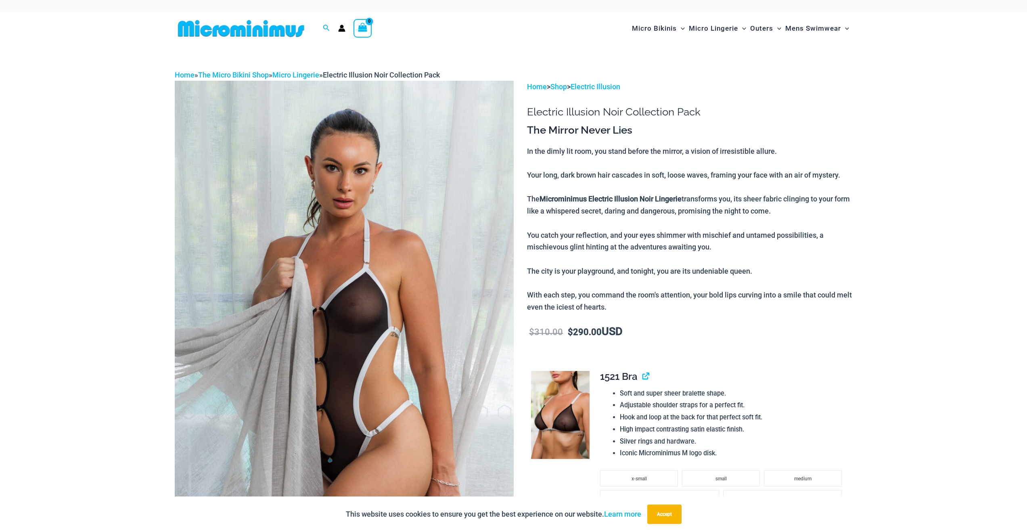
click at [383, 344] on img at bounding box center [344, 335] width 339 height 509
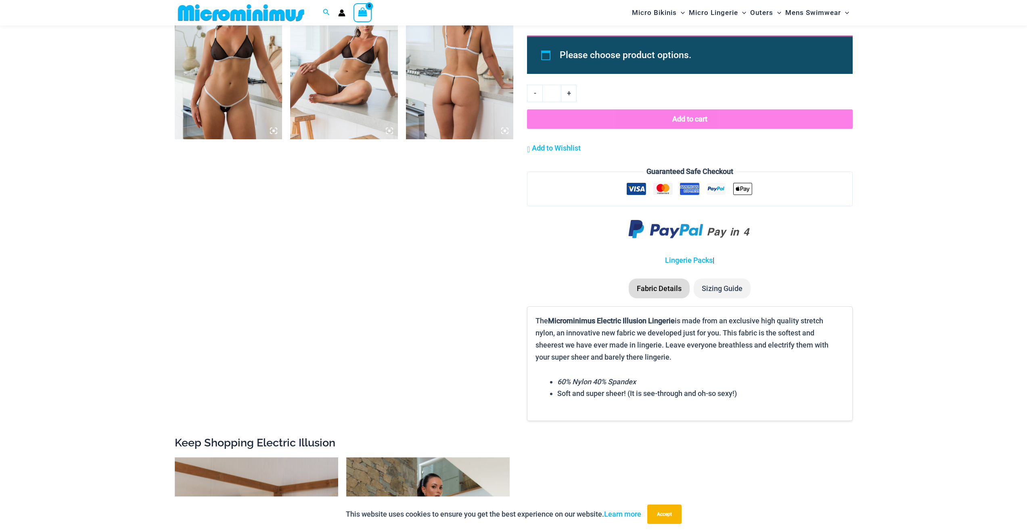
scroll to position [1299, 0]
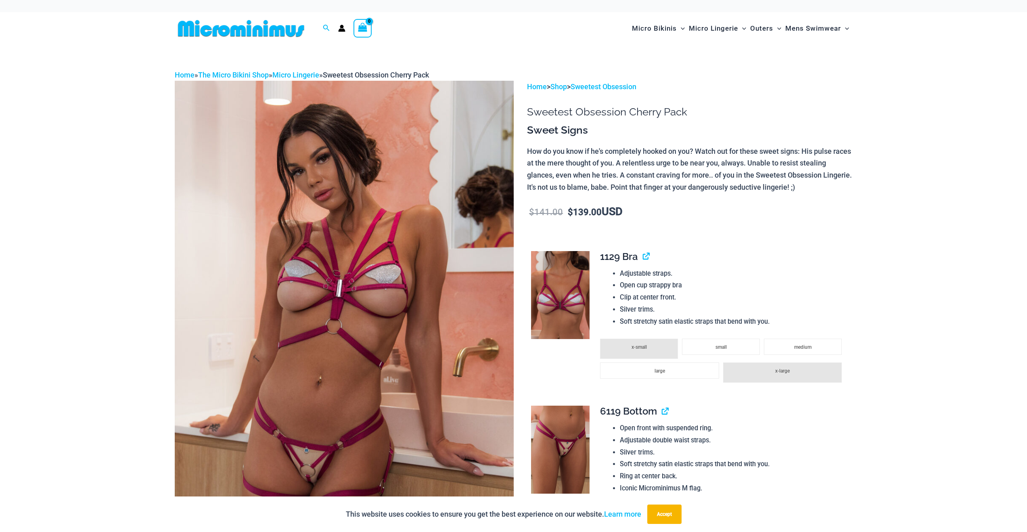
click at [338, 335] on img at bounding box center [344, 335] width 339 height 509
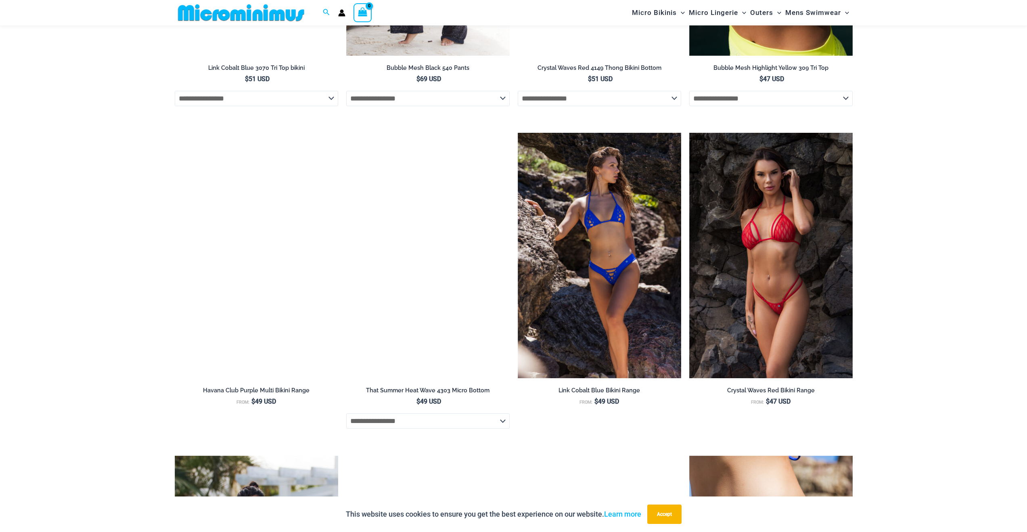
scroll to position [2288, 0]
